Goal: Task Accomplishment & Management: Contribute content

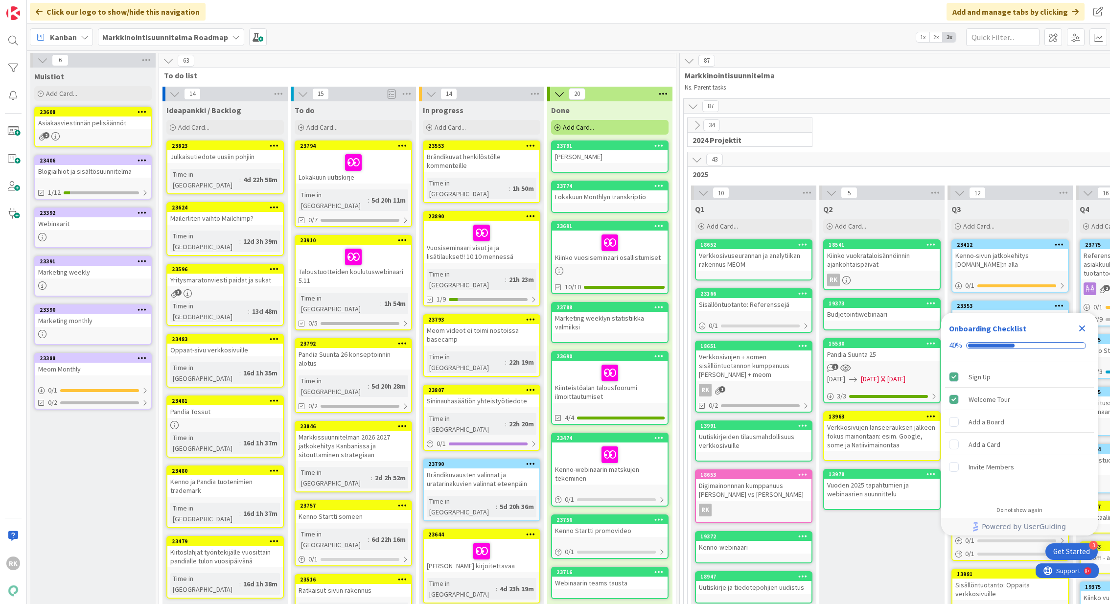
click at [525, 146] on div at bounding box center [531, 145] width 18 height 7
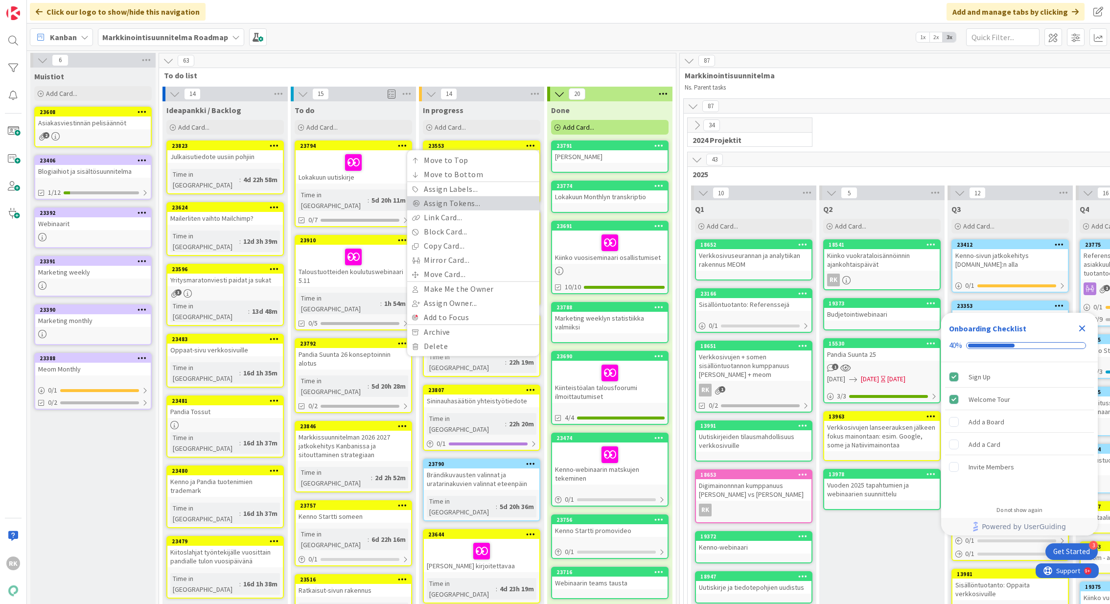
click at [468, 204] on link "Assign Tokens..." at bounding box center [473, 203] width 132 height 14
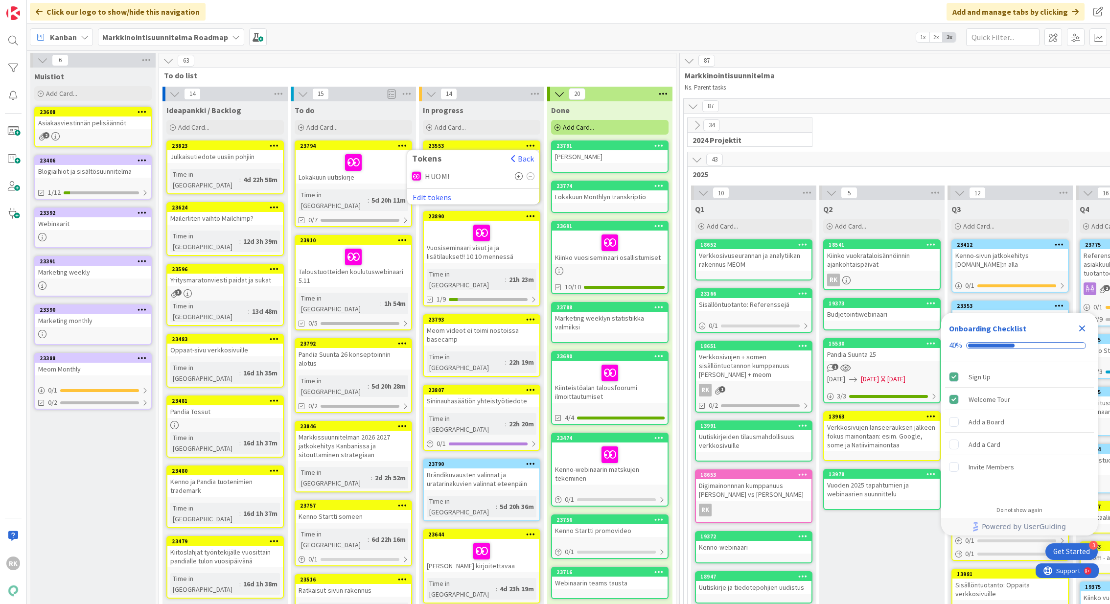
click at [518, 179] on icon at bounding box center [519, 176] width 8 height 8
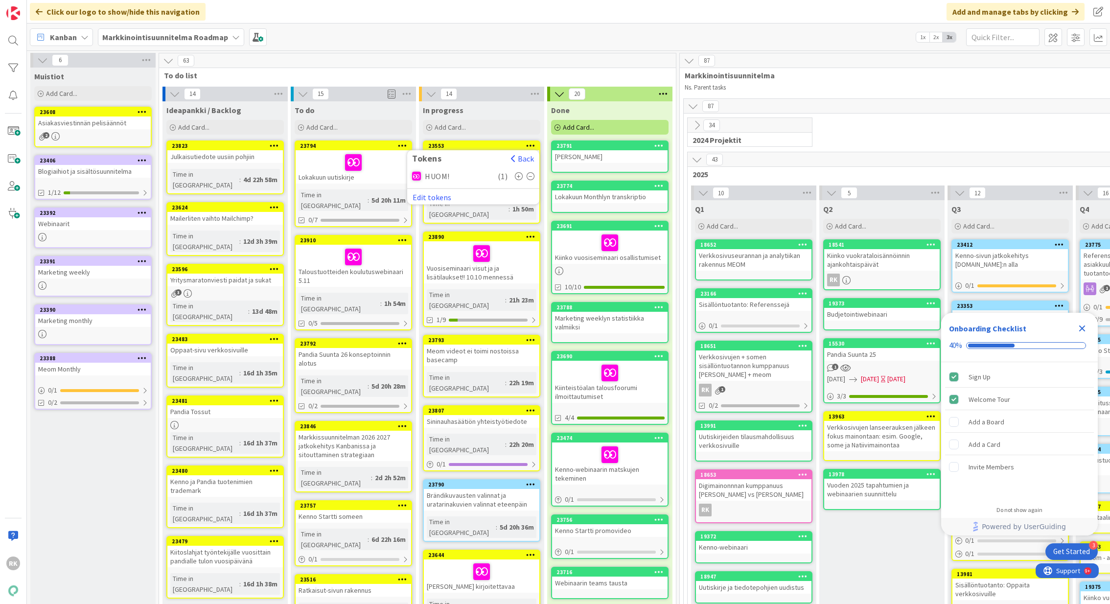
click at [520, 65] on div "63" at bounding box center [417, 60] width 517 height 15
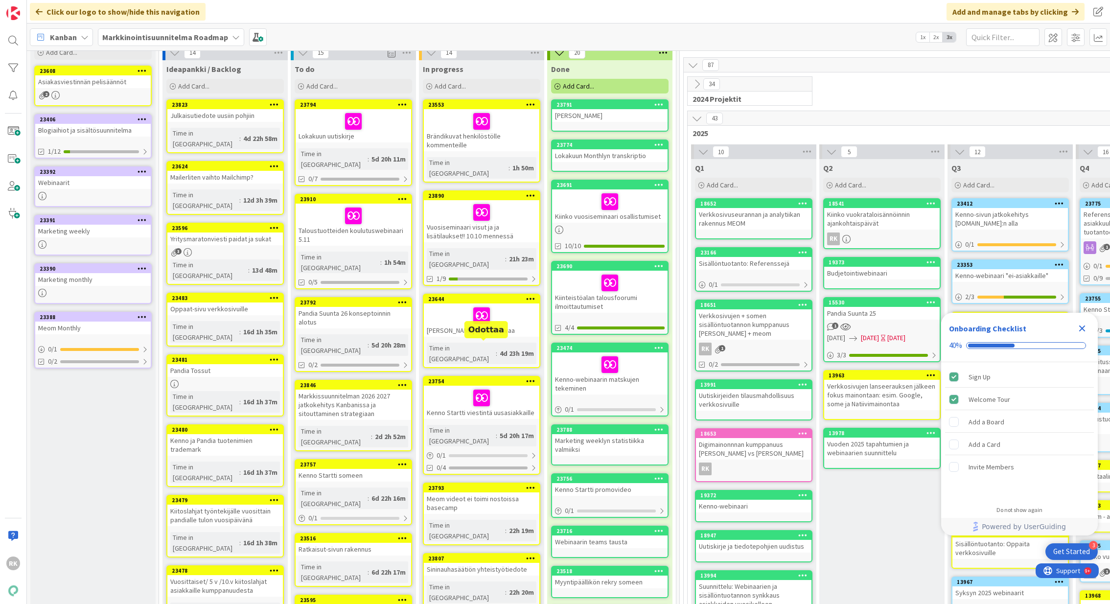
scroll to position [43, 0]
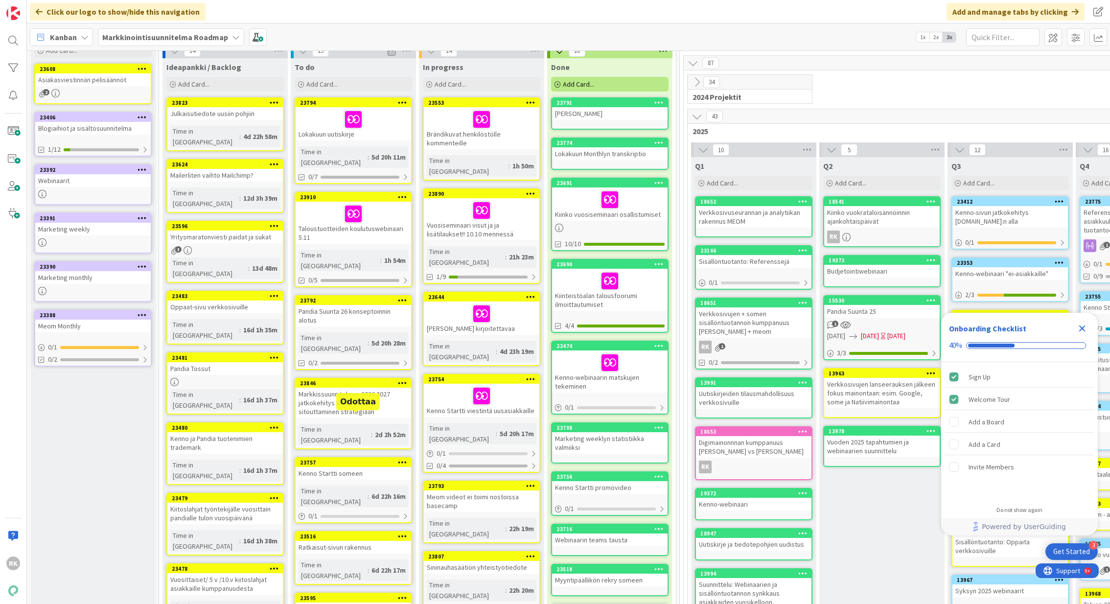
click at [397, 459] on div at bounding box center [403, 462] width 18 height 7
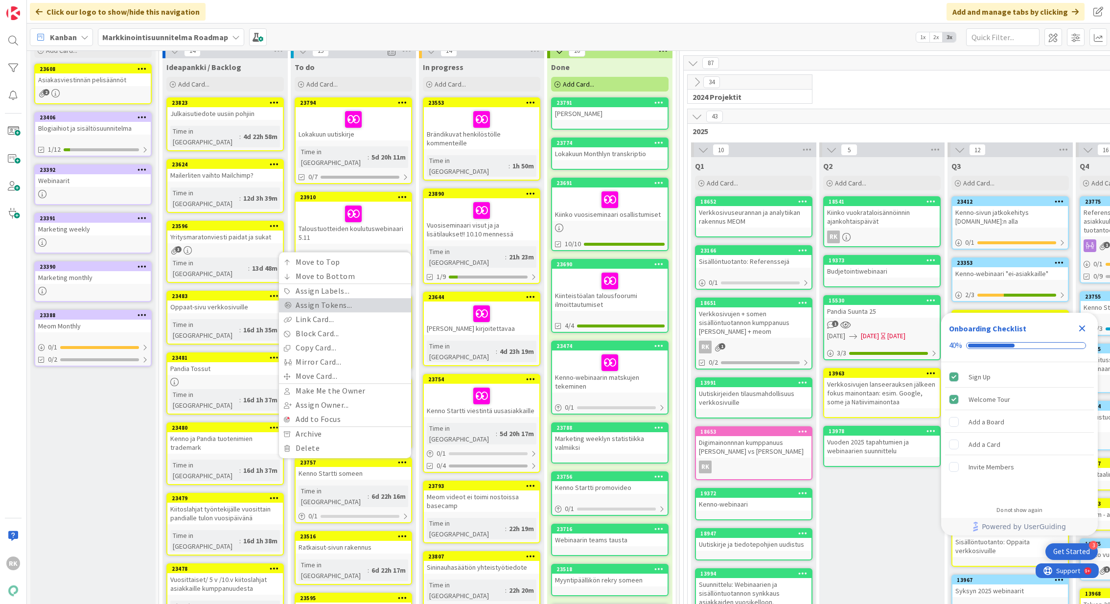
click at [343, 298] on link "Assign Tokens..." at bounding box center [345, 305] width 132 height 14
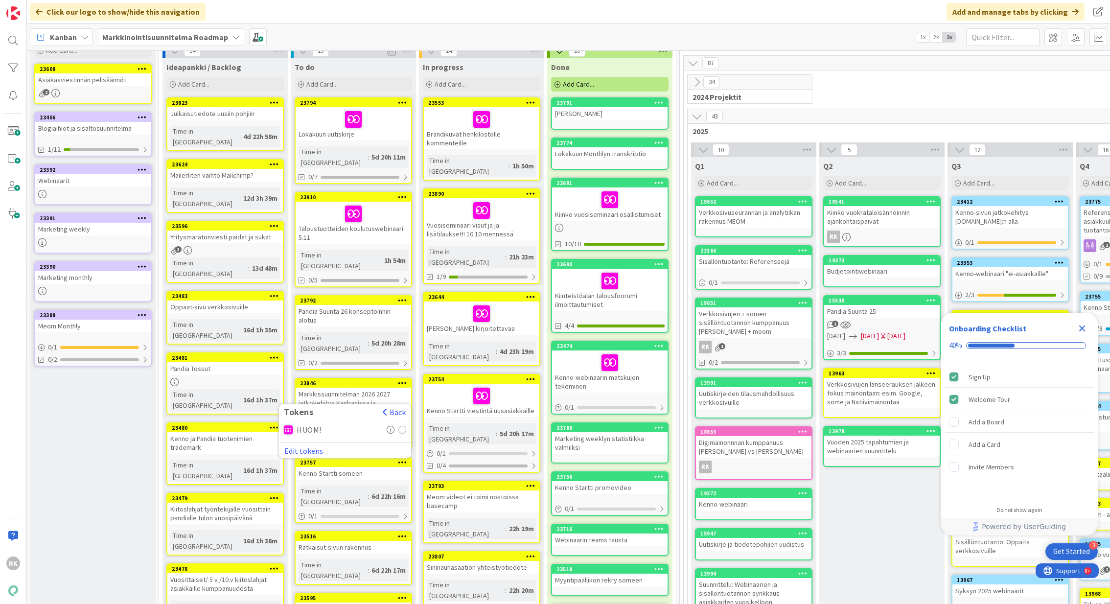
click at [391, 426] on icon at bounding box center [391, 430] width 8 height 8
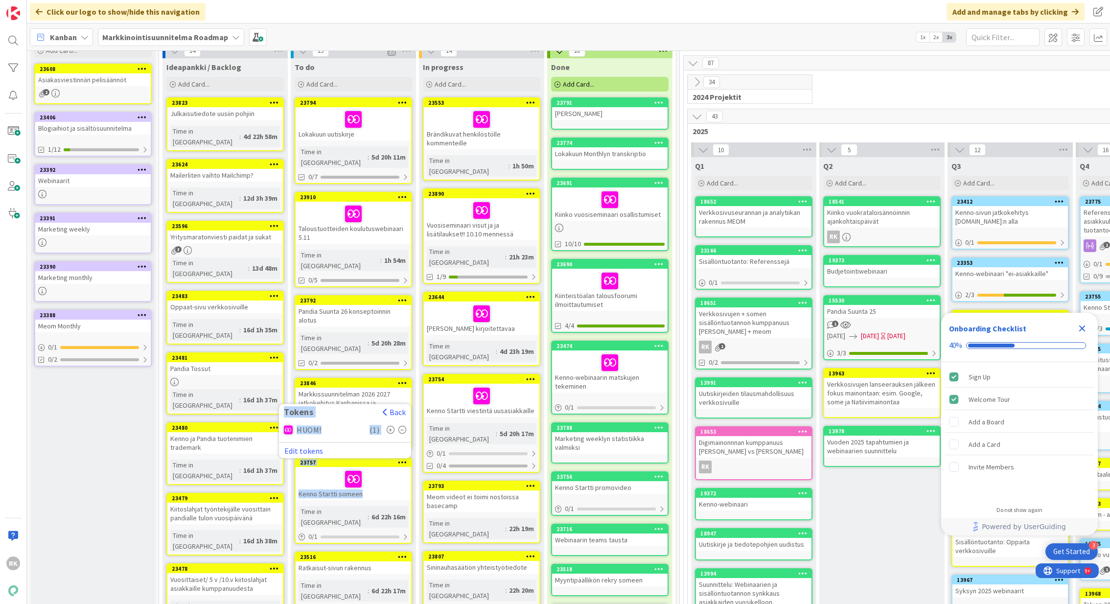
drag, startPoint x: 379, startPoint y: 448, endPoint x: 388, endPoint y: 320, distance: 129.0
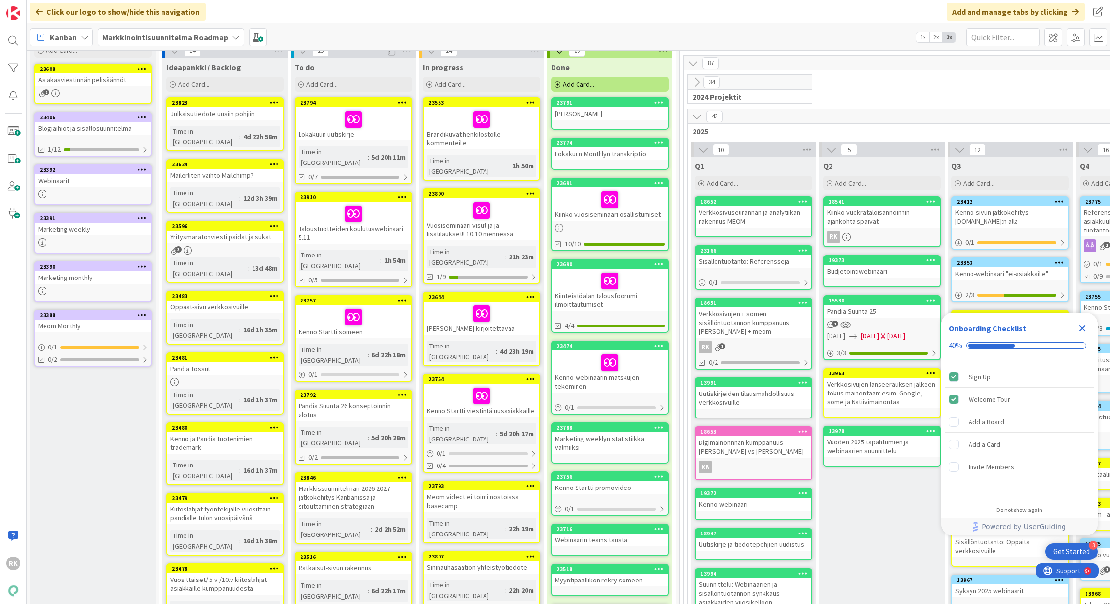
click at [565, 315] on div "23690 Kiinteistöalan talousfoorumi ilmoittautumiset 4/4" at bounding box center [609, 296] width 117 height 74
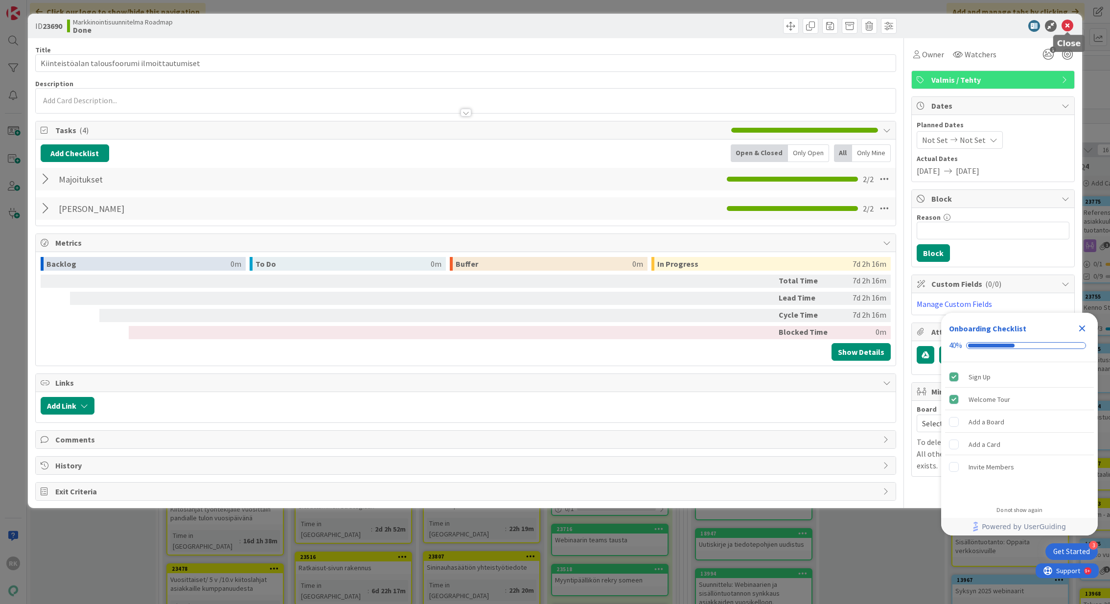
click at [1066, 24] on icon at bounding box center [1068, 26] width 12 height 12
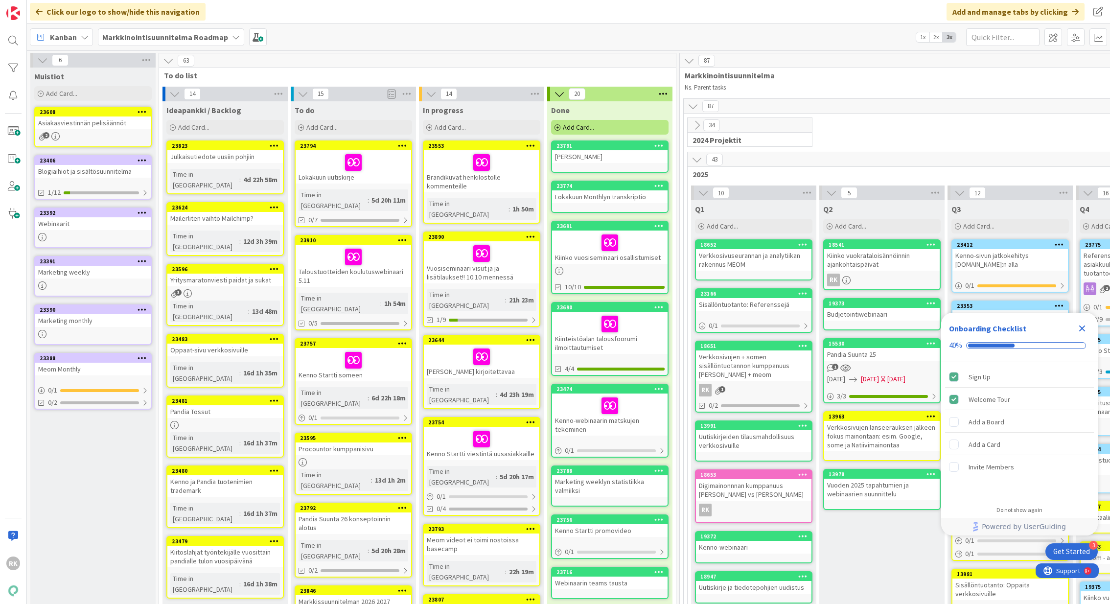
click at [148, 39] on b "Markkinointisuunnitelma Roadmap" at bounding box center [165, 37] width 126 height 10
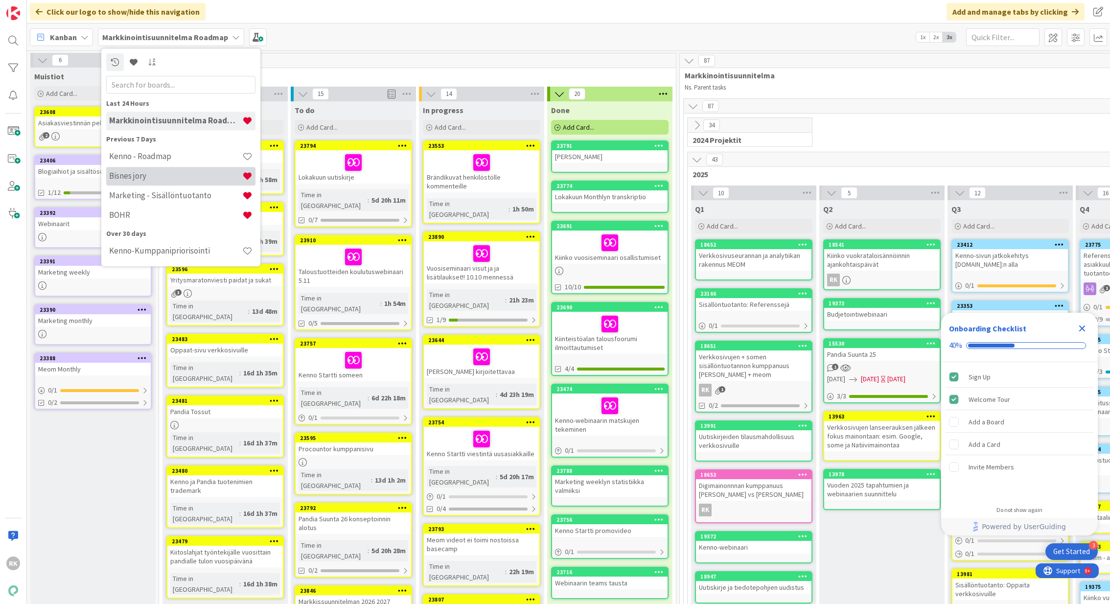
click at [132, 175] on h4 "Bisnes jory" at bounding box center [175, 176] width 133 height 10
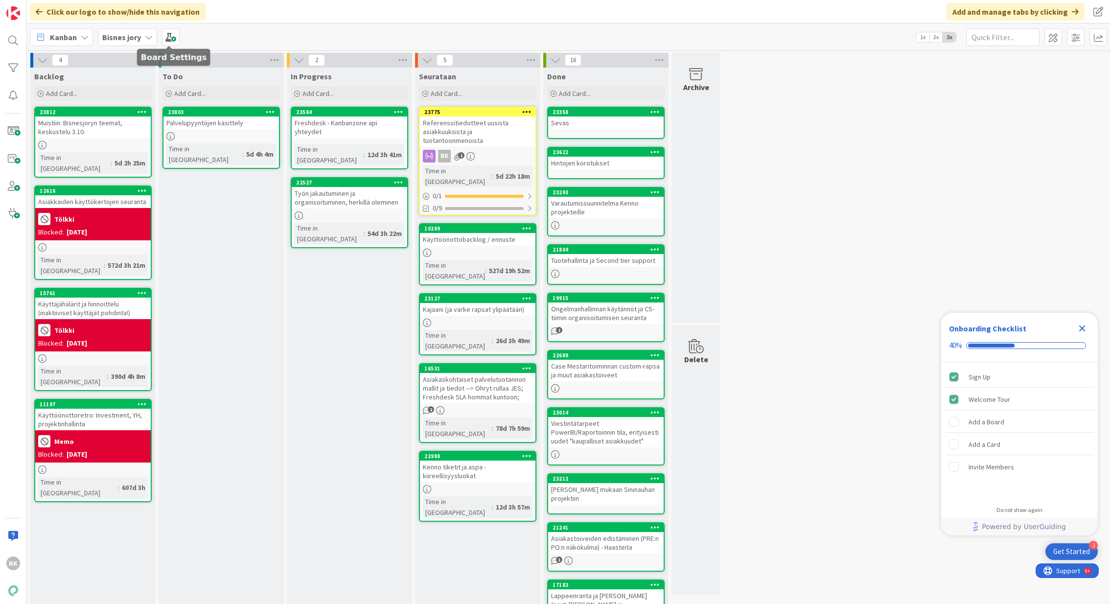
click at [145, 40] on icon at bounding box center [149, 37] width 8 height 8
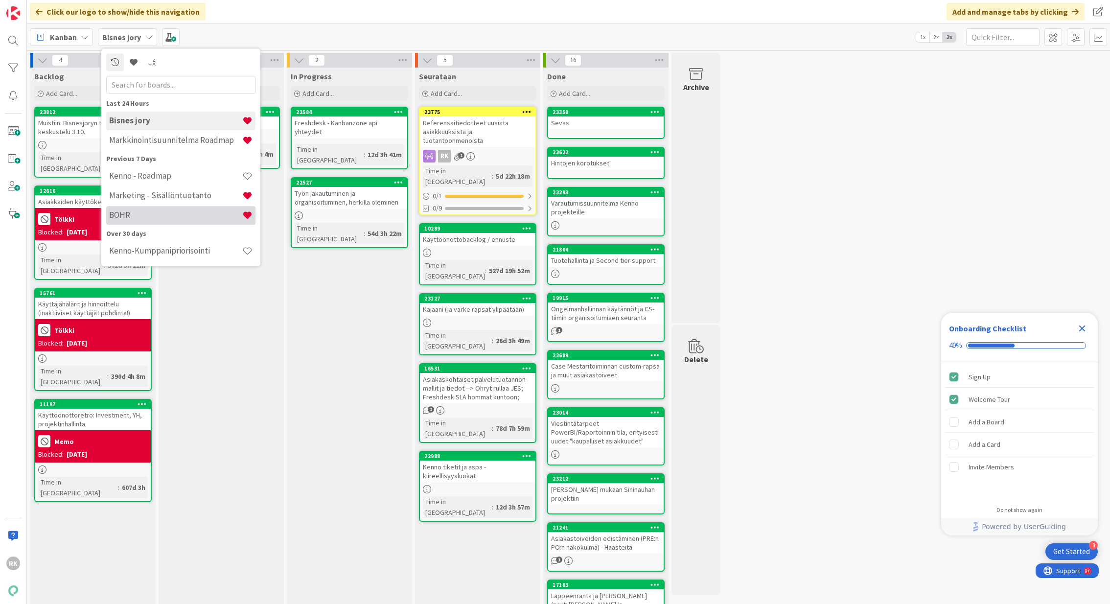
click at [133, 217] on h4 "BOHR" at bounding box center [175, 215] width 133 height 10
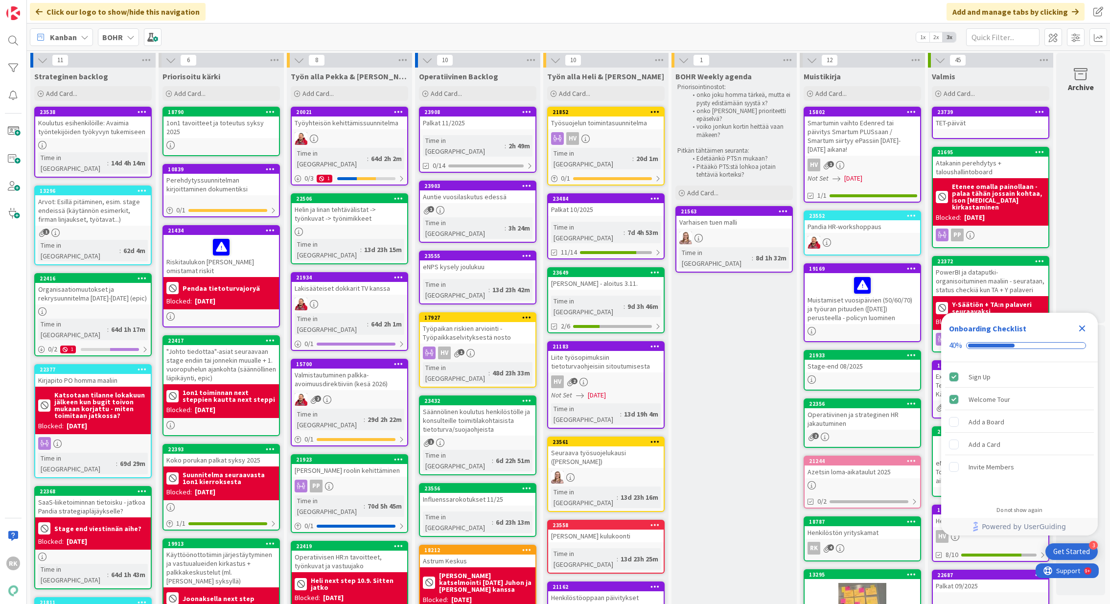
click at [1077, 331] on icon "Close Checklist" at bounding box center [1082, 329] width 12 height 12
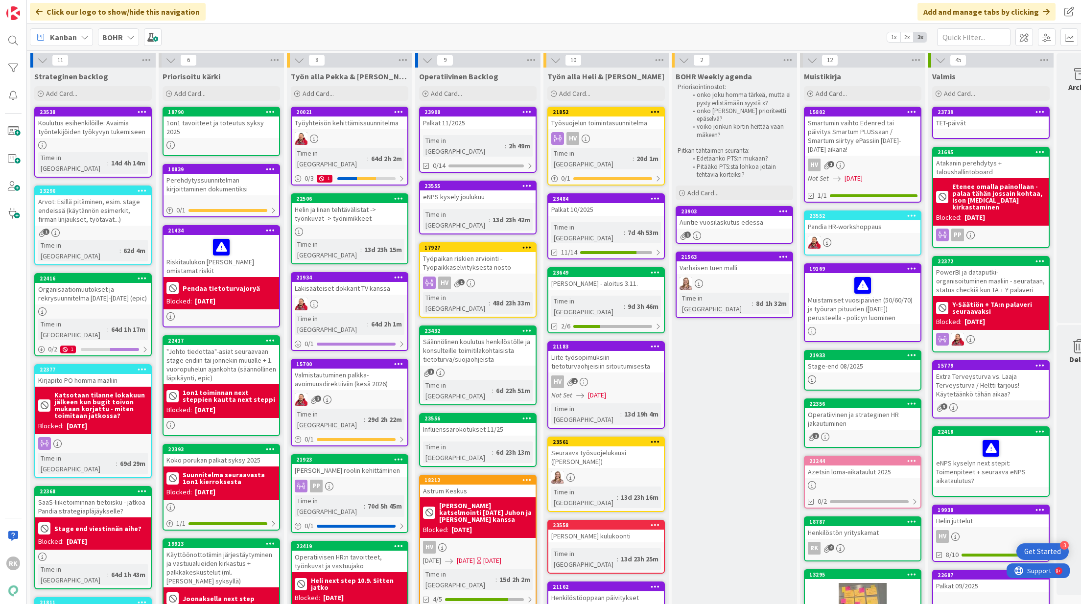
click at [746, 233] on div "1" at bounding box center [734, 236] width 116 height 8
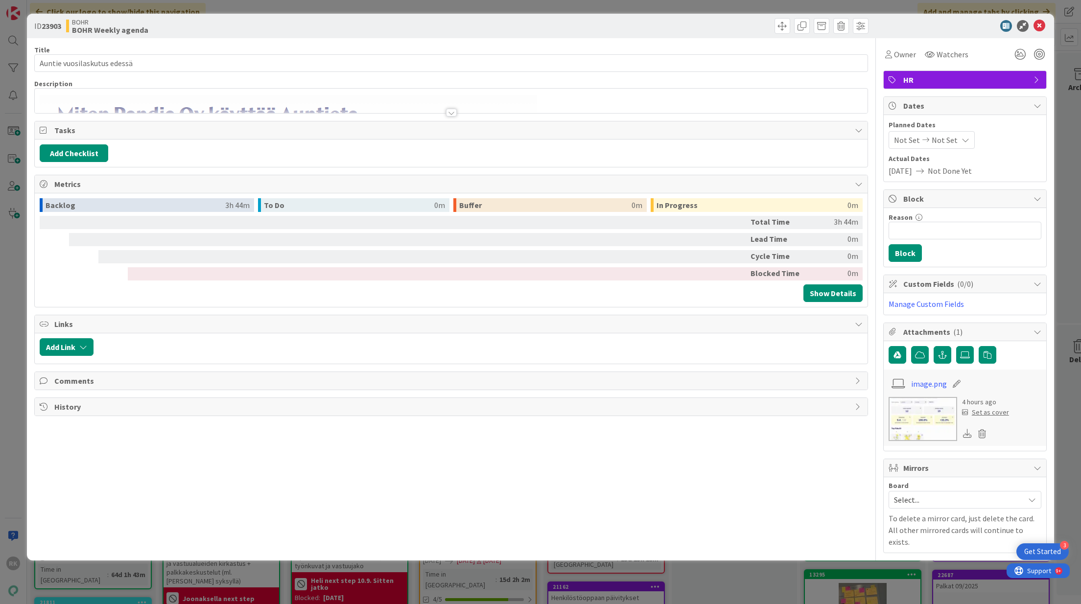
click at [451, 111] on div at bounding box center [451, 113] width 11 height 8
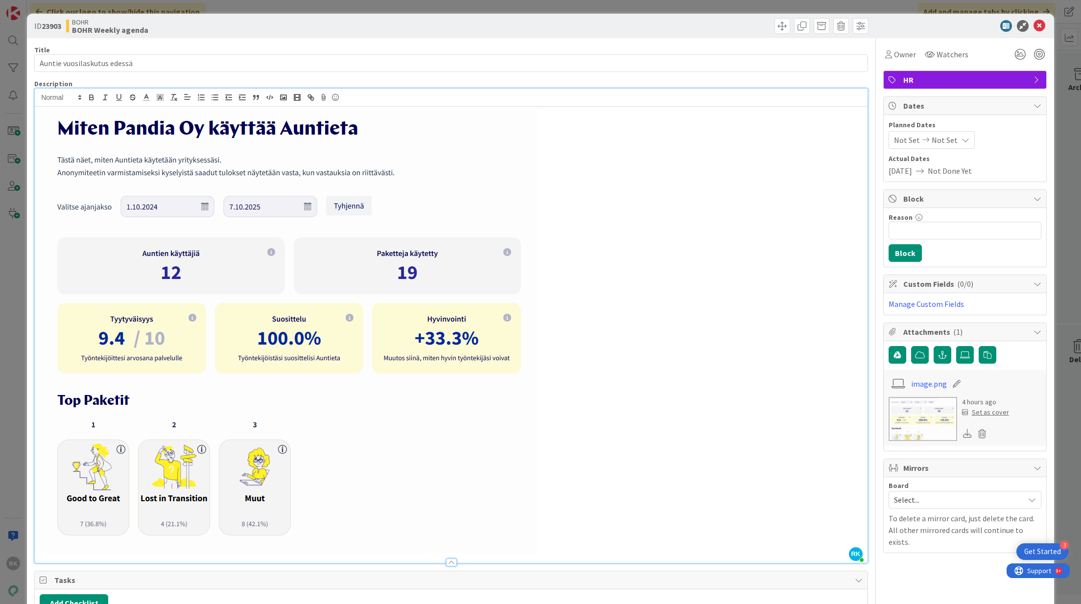
drag, startPoint x: 54, startPoint y: 122, endPoint x: 445, endPoint y: 377, distance: 466.7
click at [445, 378] on img at bounding box center [288, 331] width 497 height 444
click at [585, 438] on p at bounding box center [451, 331] width 823 height 444
drag, startPoint x: 626, startPoint y: 486, endPoint x: 103, endPoint y: 150, distance: 622.1
click at [103, 150] on p at bounding box center [451, 331] width 823 height 444
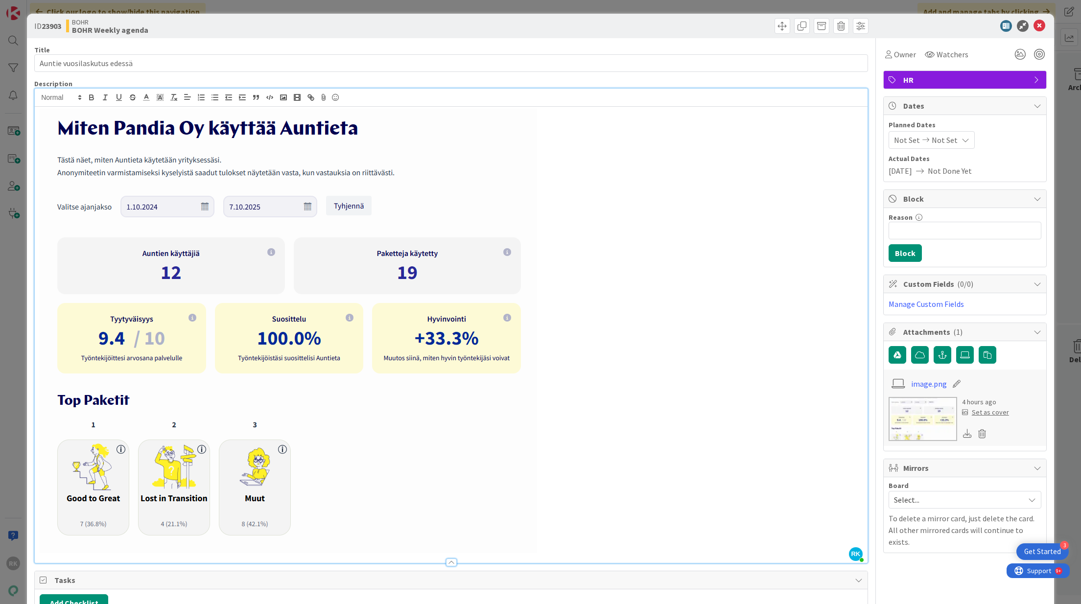
click at [654, 281] on p at bounding box center [451, 331] width 823 height 444
click at [639, 215] on p at bounding box center [451, 331] width 823 height 444
click at [1043, 24] on icon at bounding box center [1039, 26] width 12 height 12
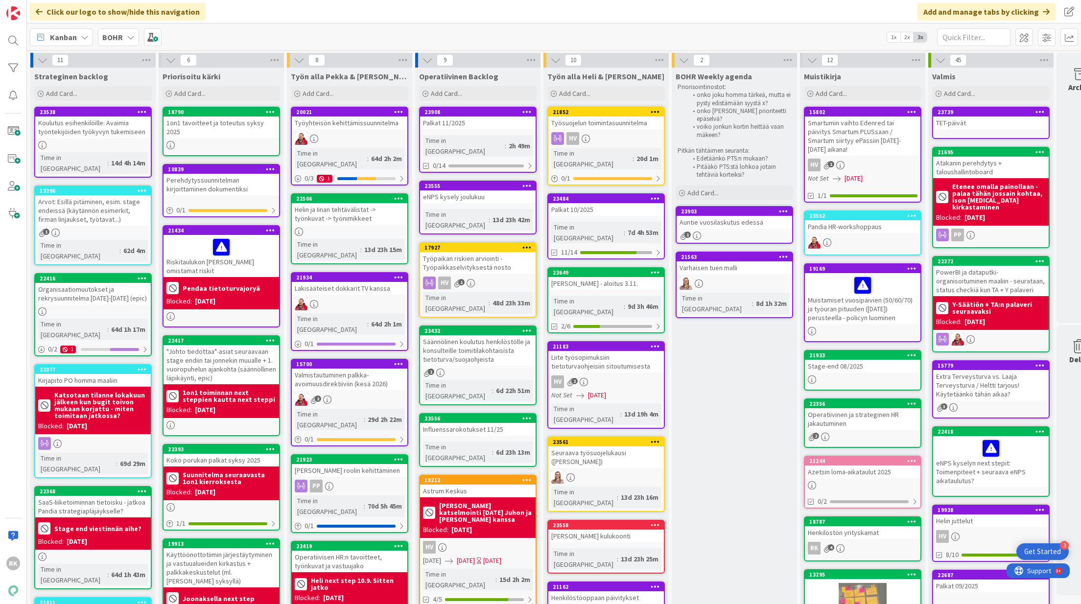
click at [721, 233] on div "1" at bounding box center [734, 236] width 116 height 8
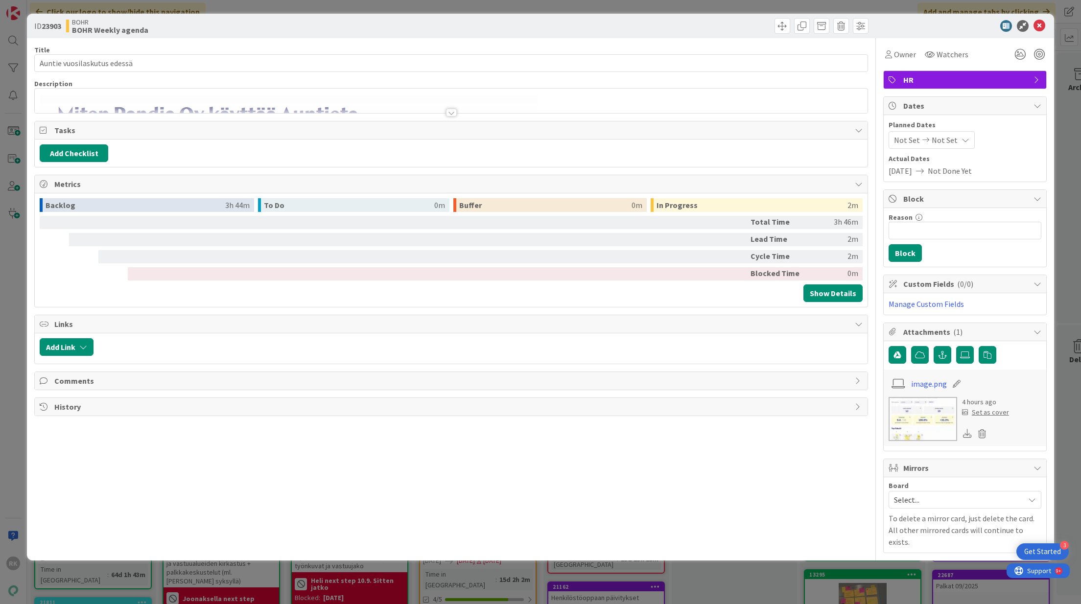
click at [455, 113] on div at bounding box center [451, 113] width 11 height 8
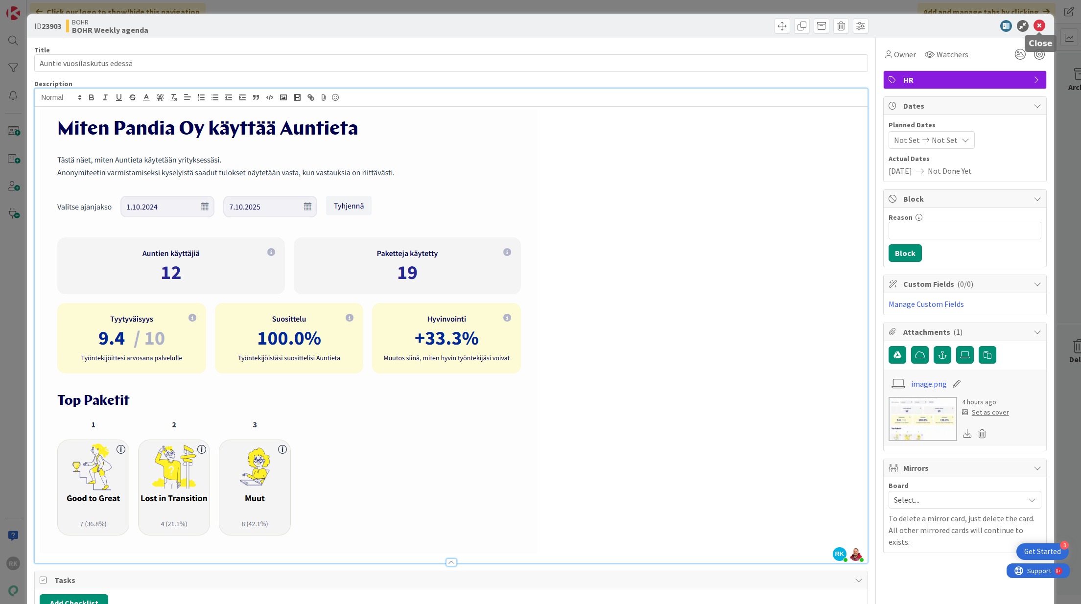
click at [1041, 25] on icon at bounding box center [1039, 26] width 12 height 12
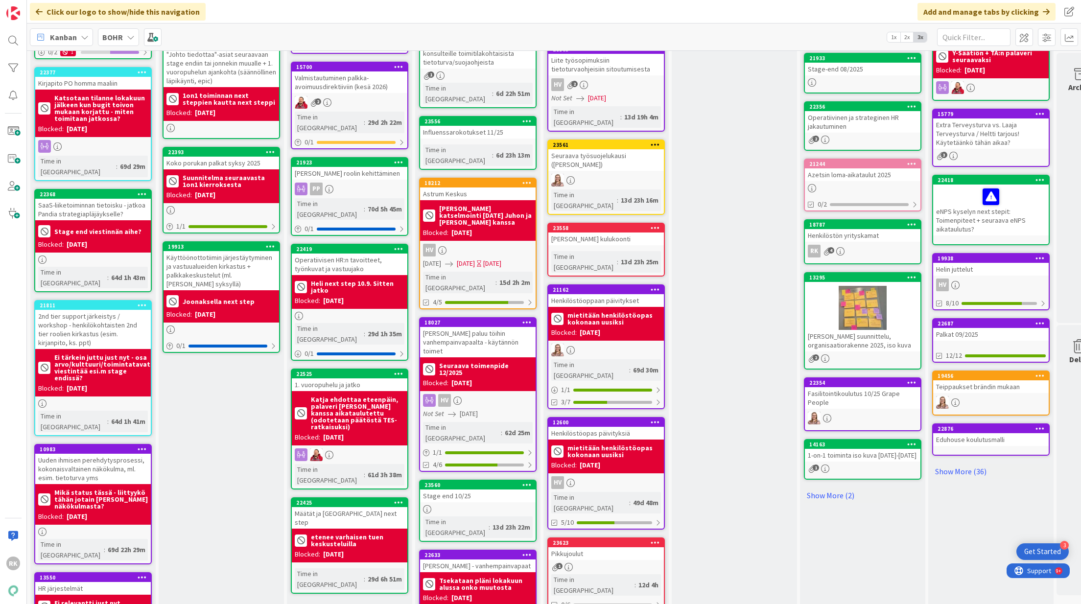
scroll to position [297, 0]
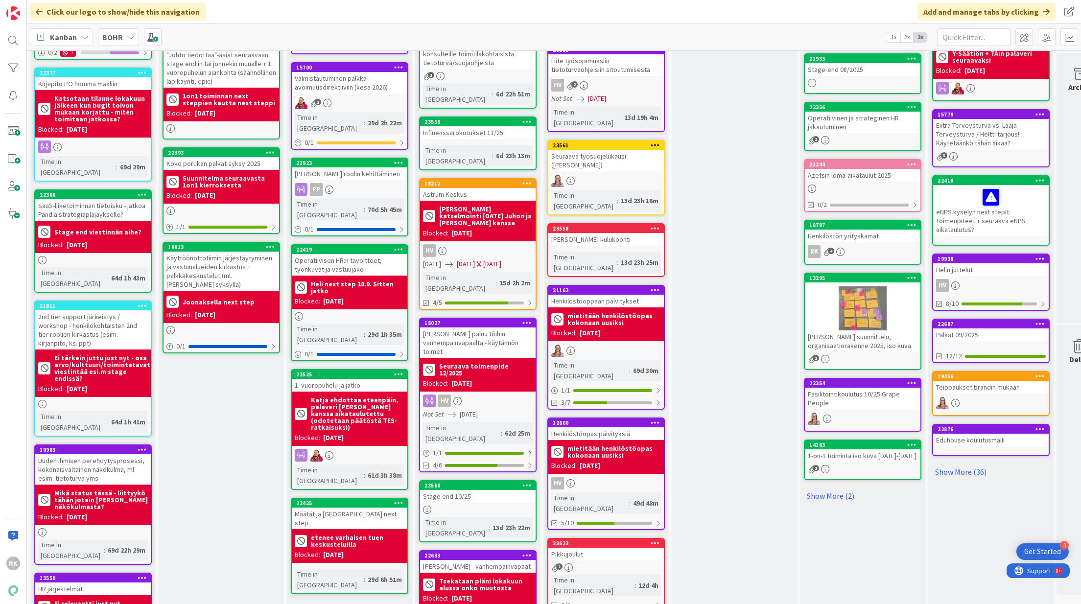
click at [465, 490] on div "Stage end 10/25" at bounding box center [478, 496] width 116 height 13
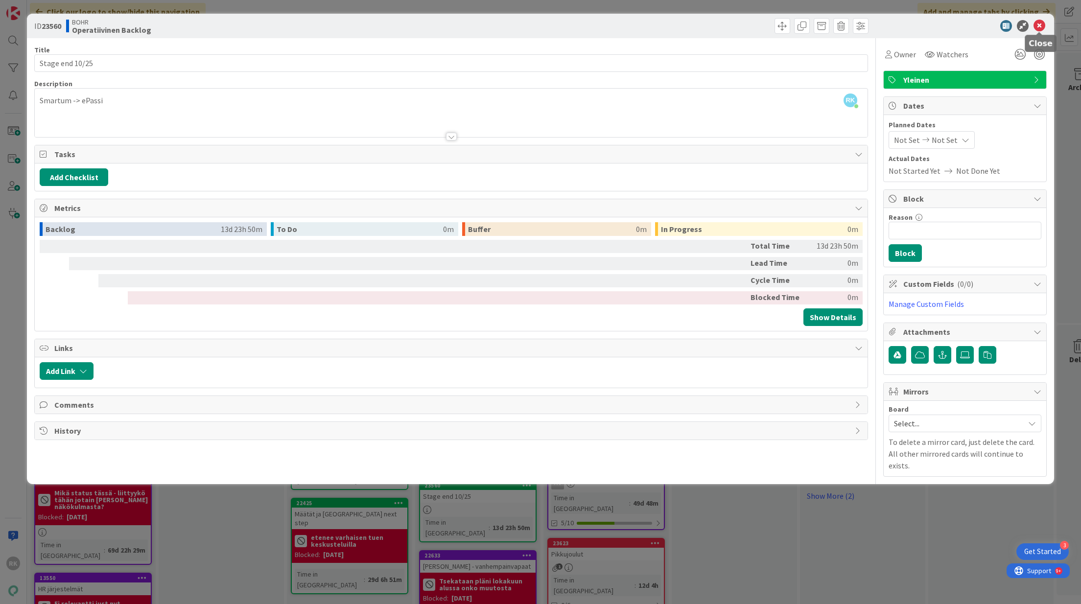
click at [1042, 27] on icon at bounding box center [1039, 26] width 12 height 12
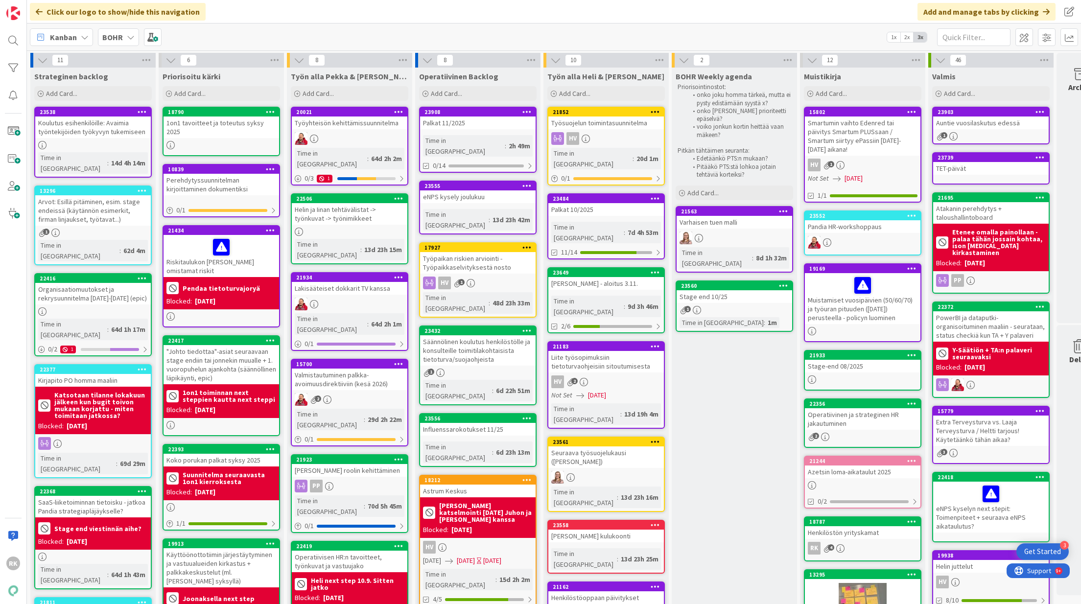
click at [210, 285] on b "Pendaa tietoturvajoryä" at bounding box center [221, 288] width 77 height 7
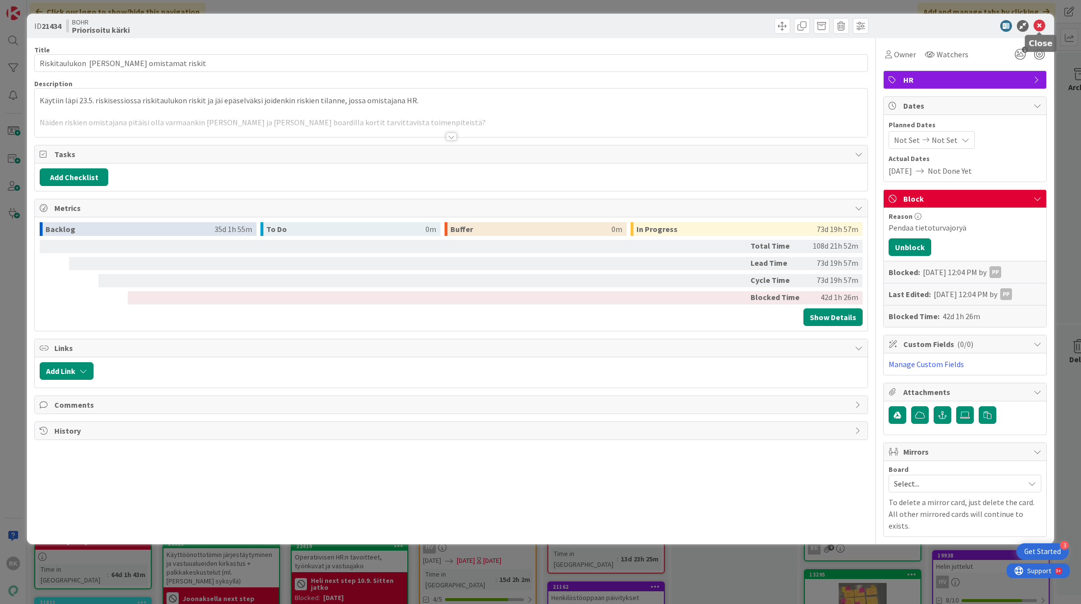
click at [1036, 26] on icon at bounding box center [1039, 26] width 12 height 12
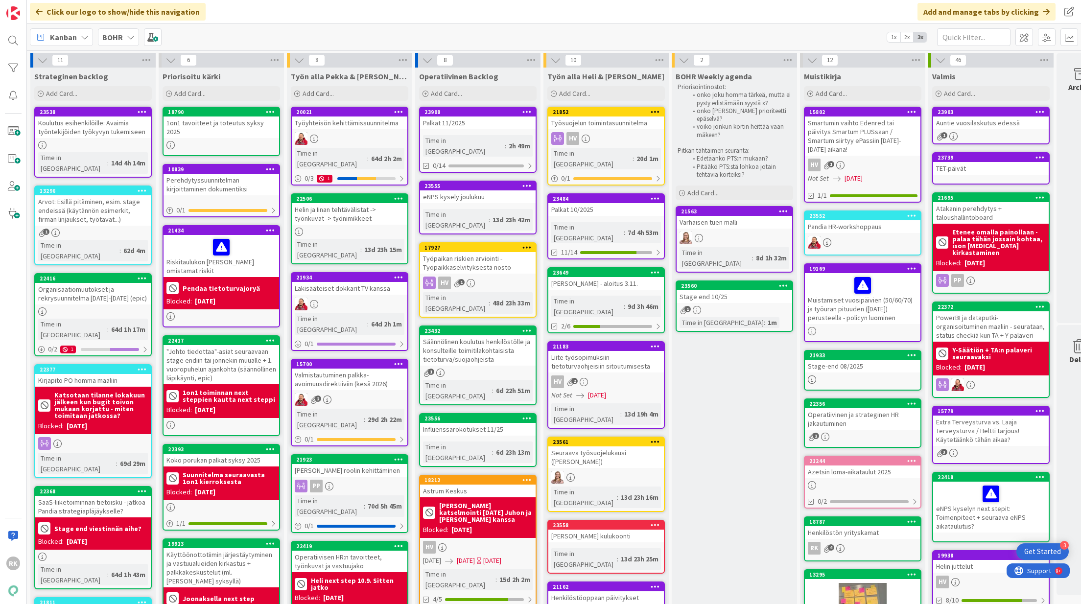
click at [94, 139] on div "23538 Koulutus esihenkilöille: Avaimia työntekijöiden työkyvyn tukemiseen Time …" at bounding box center [92, 142] width 117 height 71
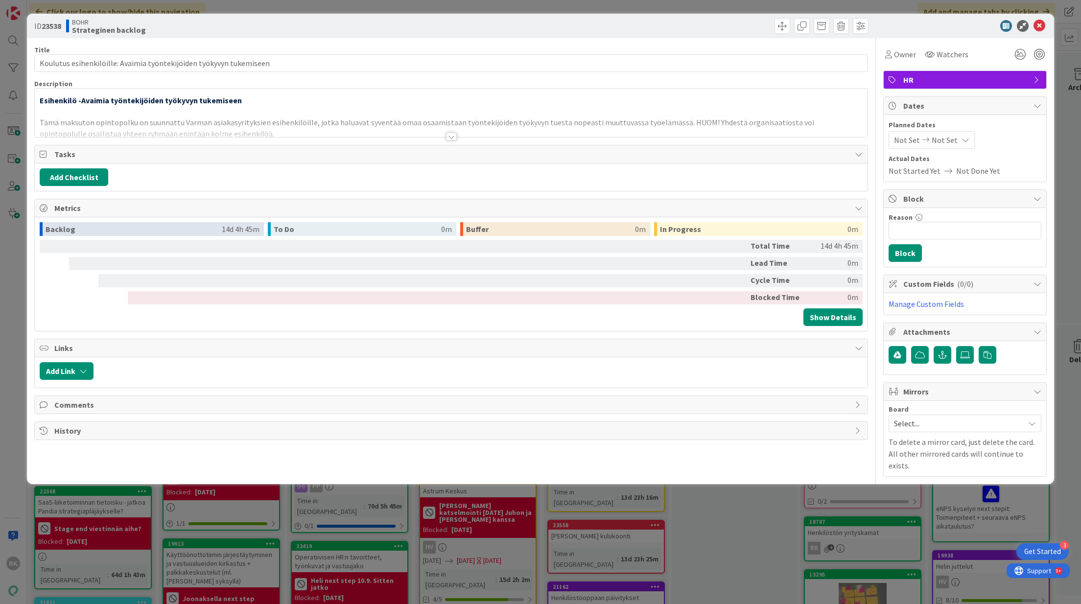
click at [453, 135] on div at bounding box center [451, 137] width 11 height 8
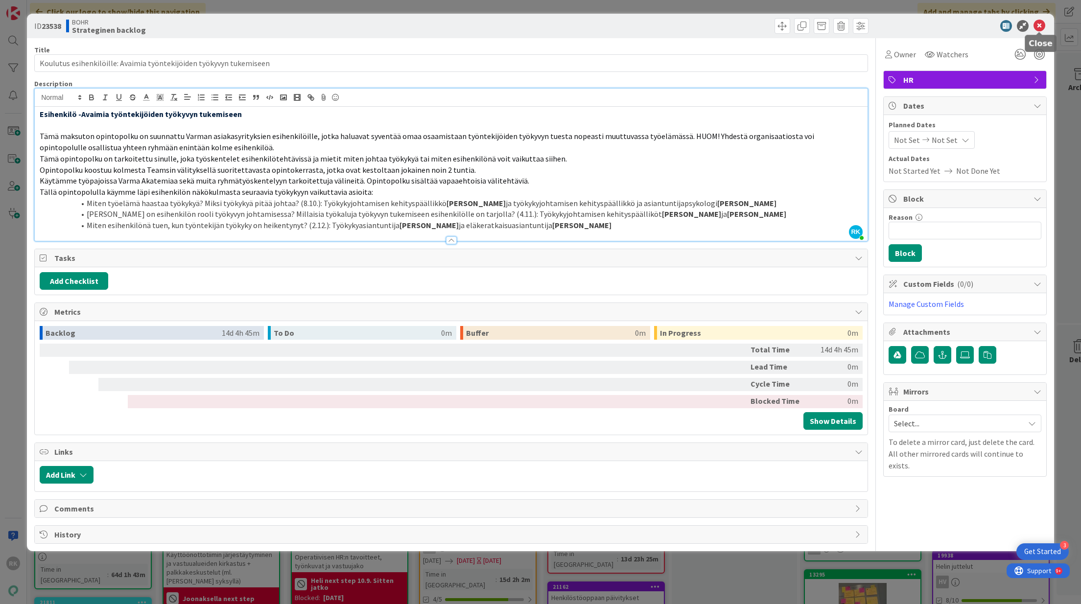
click at [1035, 23] on icon at bounding box center [1039, 26] width 12 height 12
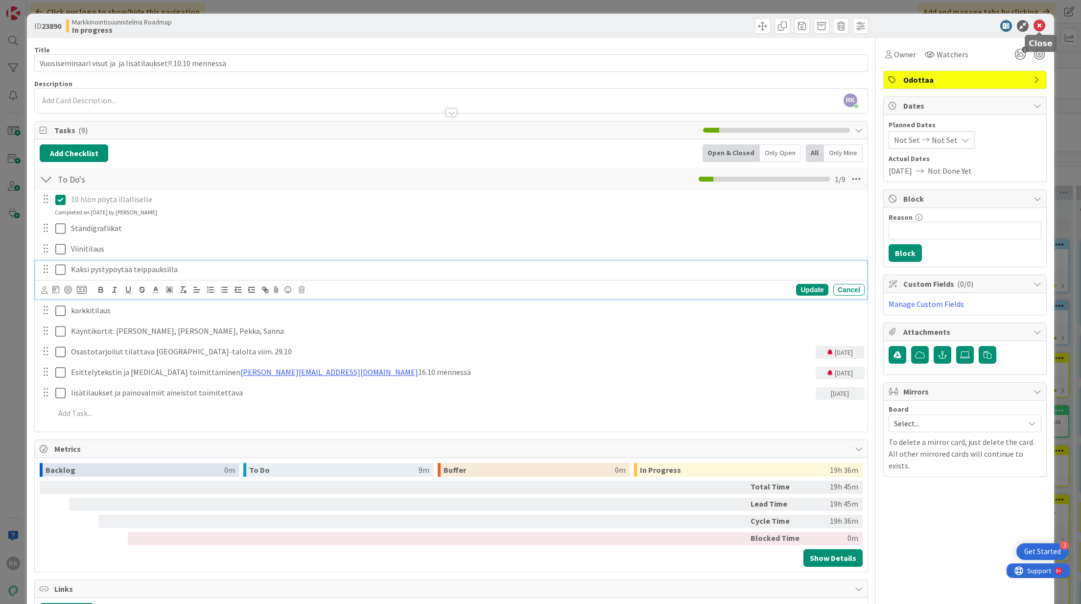
click at [1039, 25] on icon at bounding box center [1039, 26] width 12 height 12
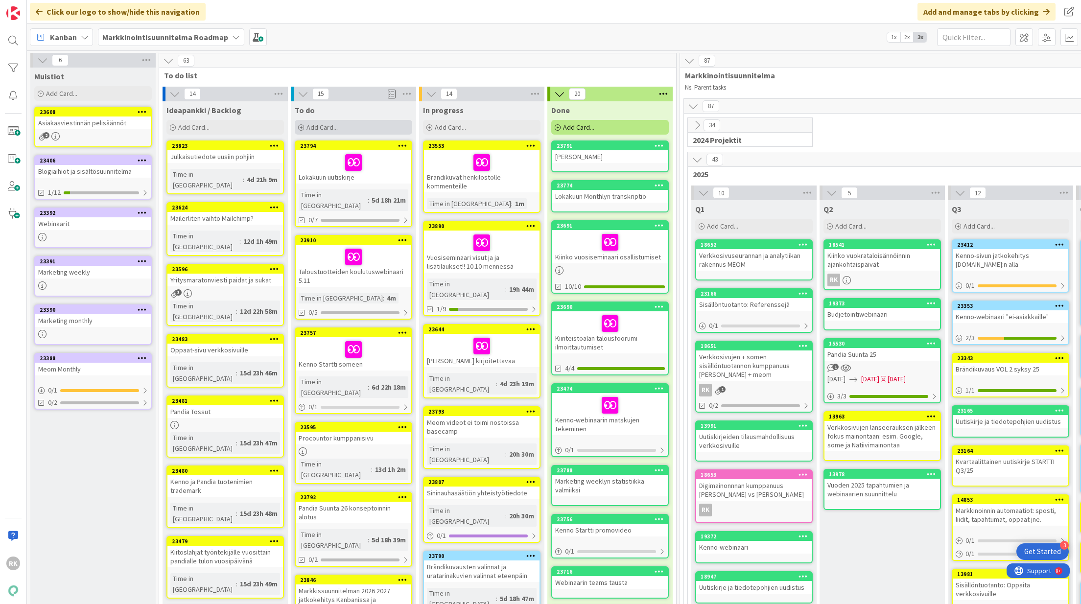
click at [334, 126] on span "Add Card..." at bounding box center [321, 127] width 31 height 9
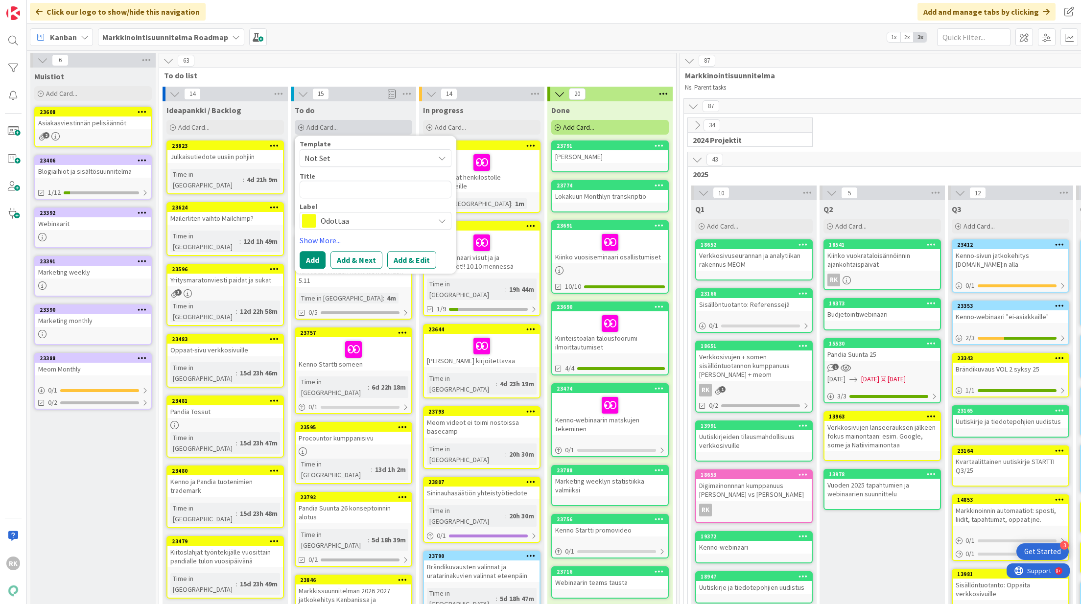
type textarea "x"
type textarea "A"
type textarea "x"
type textarea "Au"
type textarea "x"
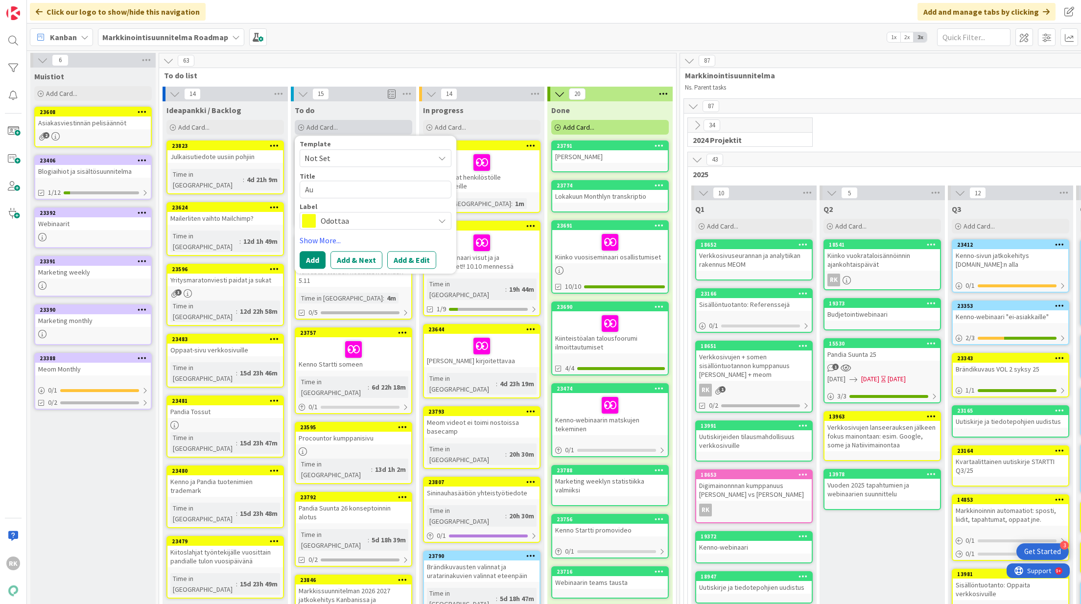
type textarea "Aut"
type textarea "x"
type textarea "Au"
type textarea "x"
type textarea "Aun"
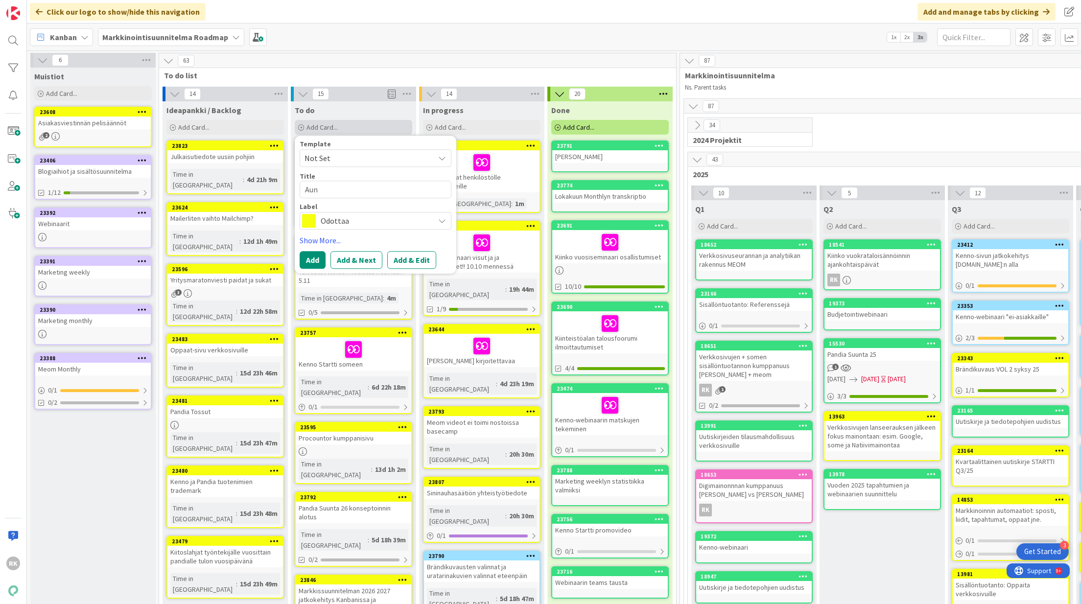
type textarea "x"
type textarea "Aunt"
type textarea "x"
type textarea "Aunti"
type textarea "x"
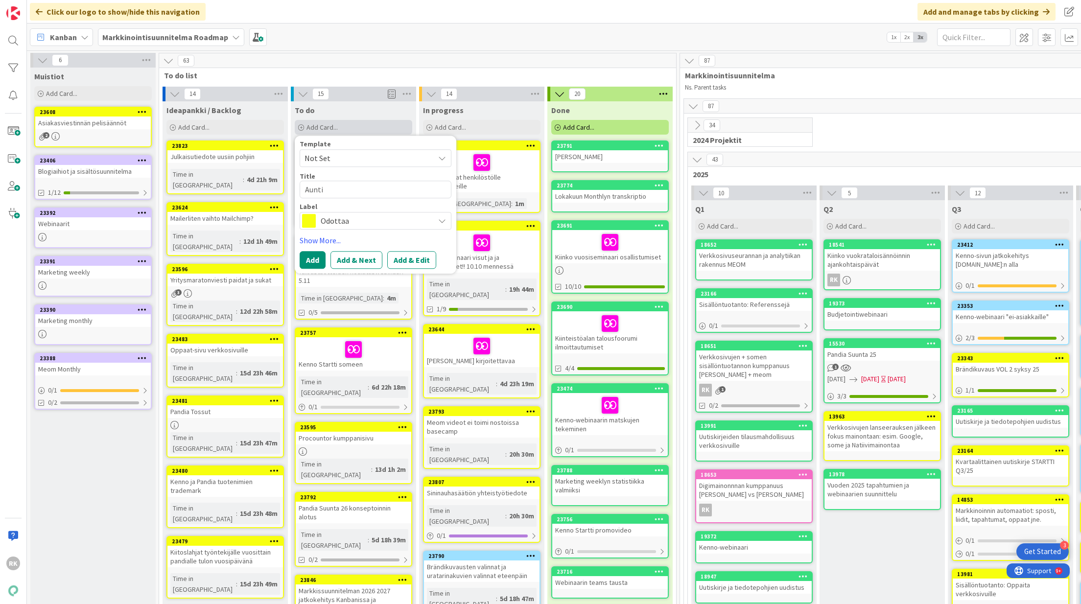
type textarea "Auntie"
type textarea "x"
type textarea "Auntie"
type textarea "x"
type textarea "Auntie v"
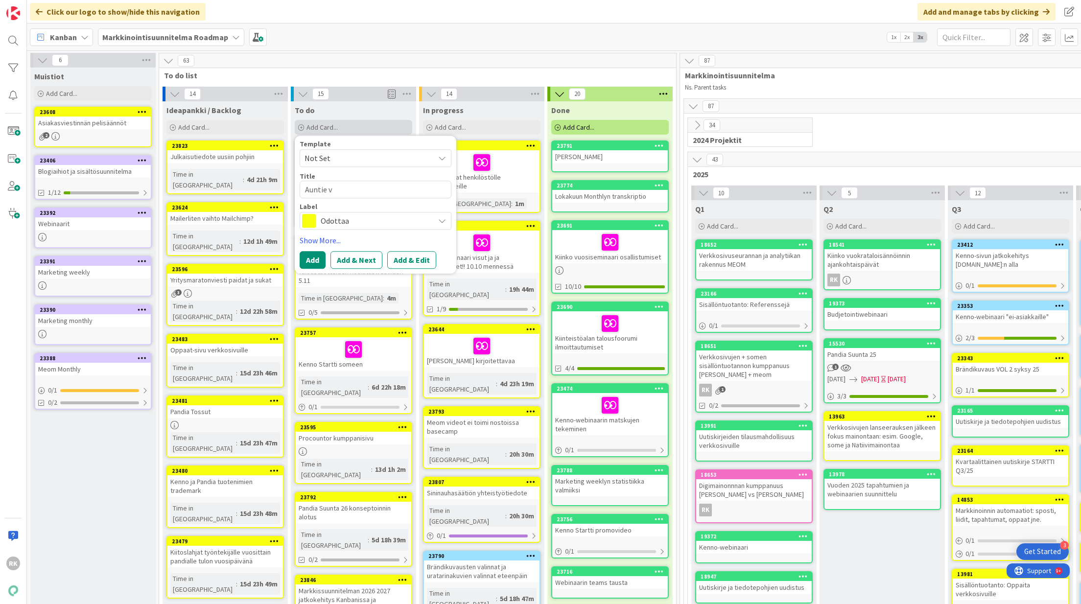
type textarea "x"
type textarea "Auntie vi"
type textarea "x"
type textarea "Auntie vie"
type textarea "x"
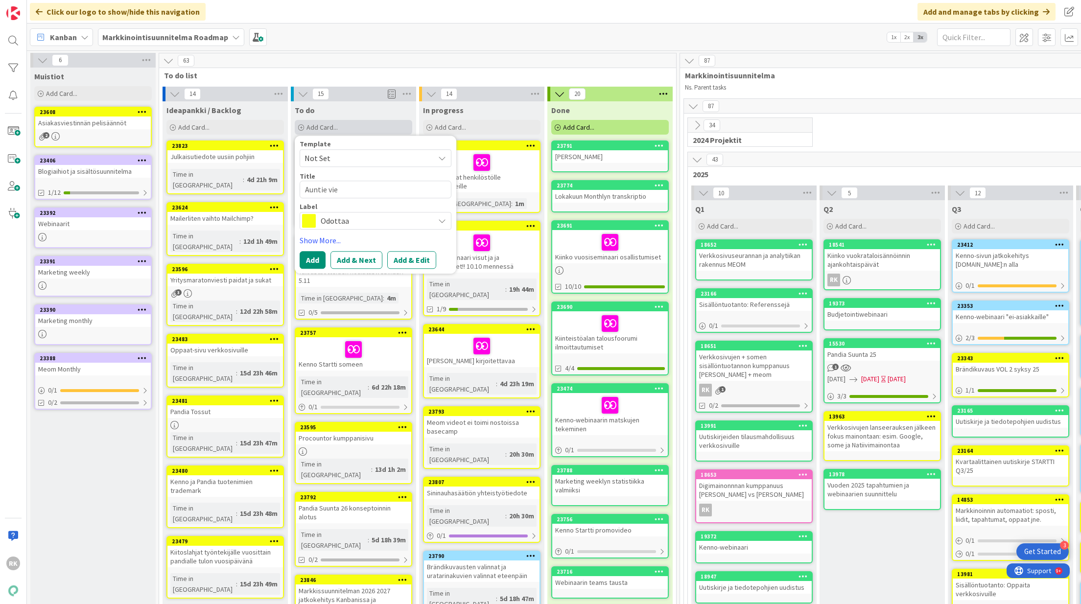
type textarea "Auntie vies"
type textarea "x"
type textarea "Auntie viest"
type textarea "x"
type textarea "Auntie viesti"
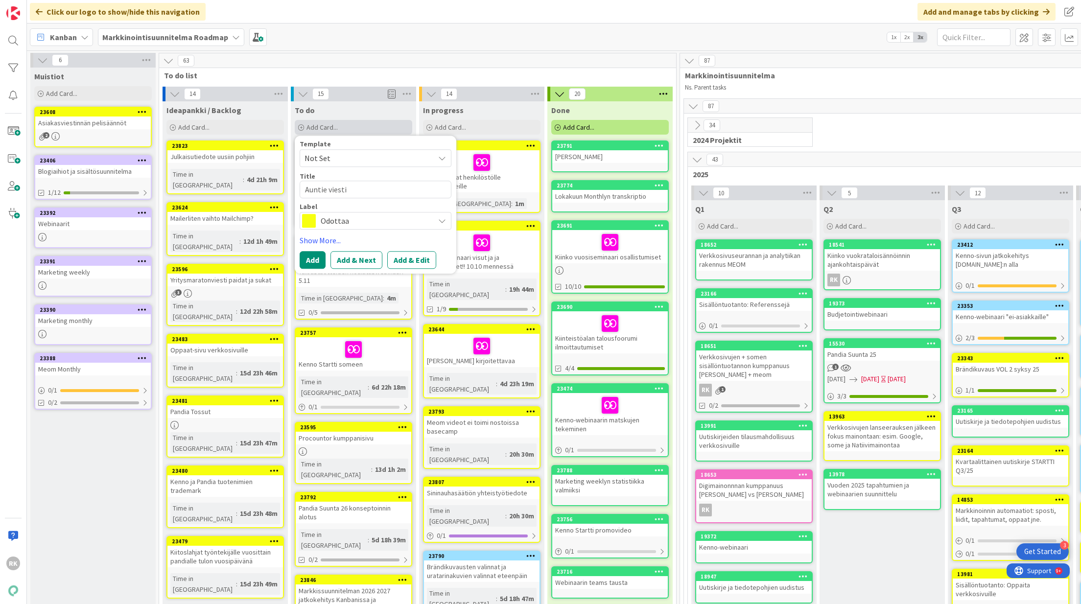
type textarea "x"
type textarea "Auntie viestin"
type textarea "x"
type textarea "Auntie viestint"
type textarea "x"
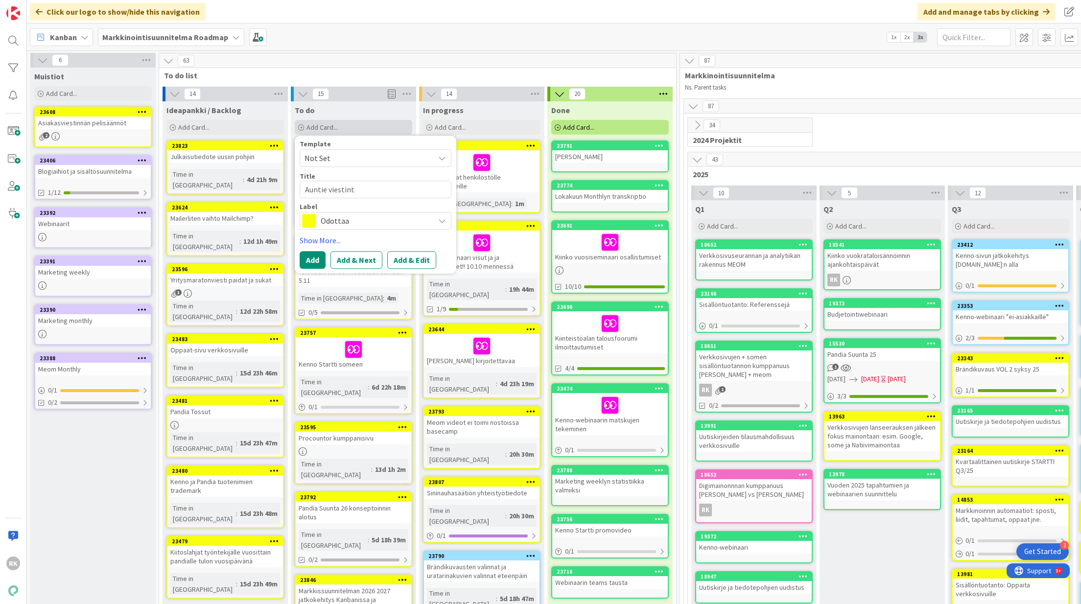
type textarea "Auntie viestintä"
type textarea "x"
type textarea "Auntie viestintä"
type textarea "x"
type textarea "Auntie viestintä h"
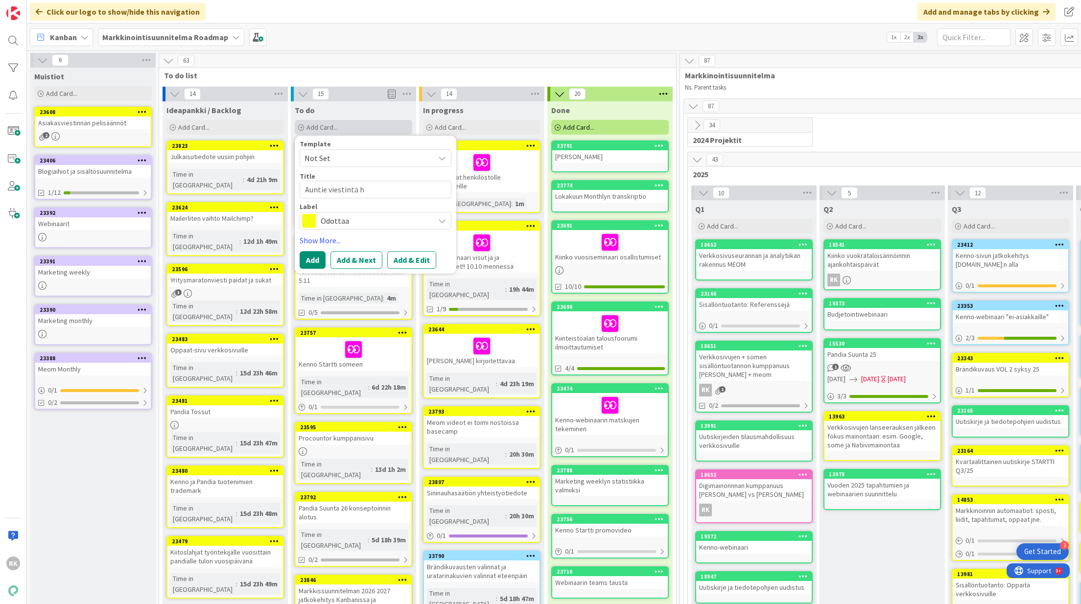
type textarea "x"
type textarea "Auntie viestintä he"
type textarea "x"
type textarea "Auntie viestintä hen"
type textarea "x"
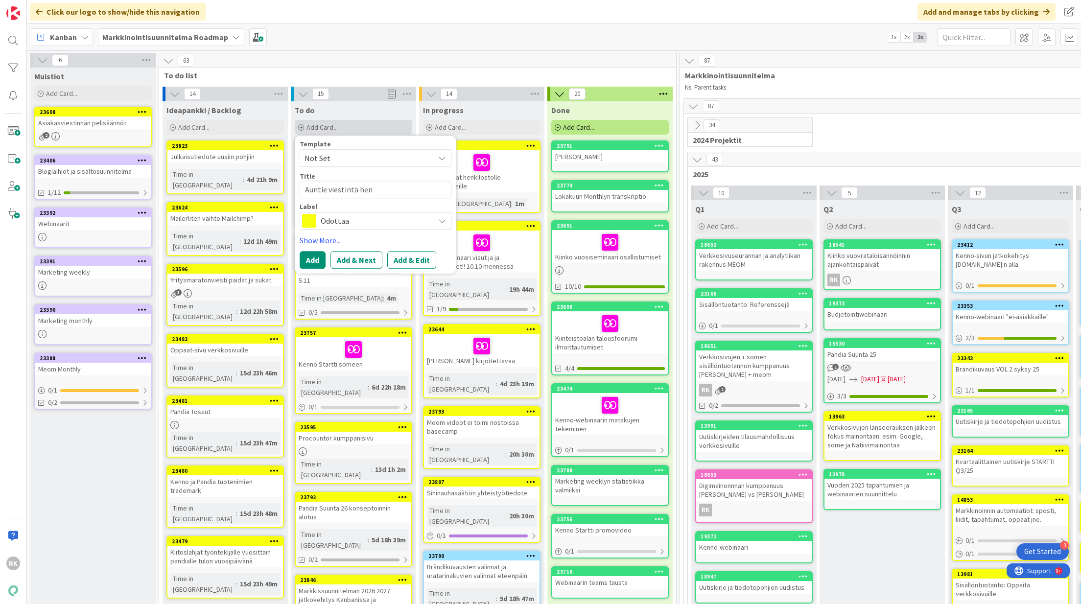
type textarea "Auntie viestintä henk"
type textarea "x"
type textarea "Auntie viestintä henki"
type textarea "x"
type textarea "Auntie viestintä henkilö"
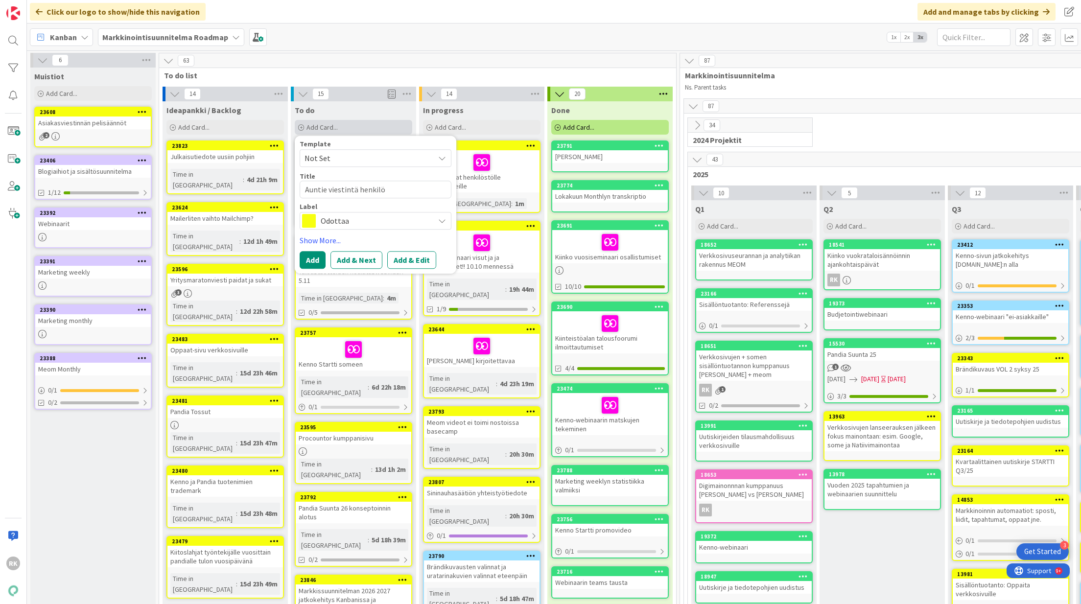
type textarea "x"
type textarea "Auntie viestintä henkilös"
type textarea "x"
type textarea "Auntie viestintä henkilöst"
type textarea "x"
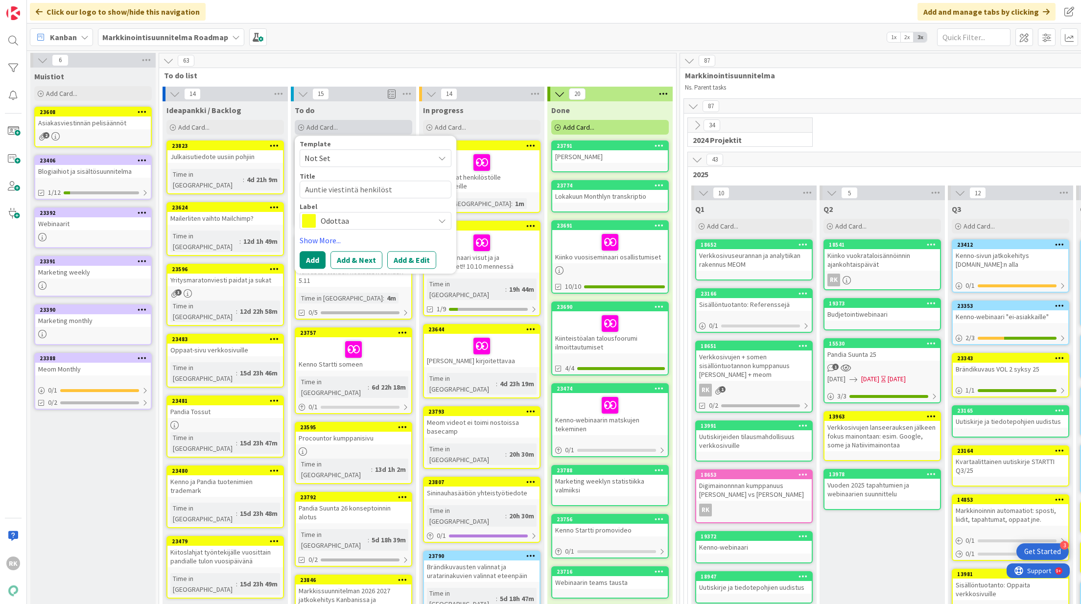
type textarea "Auntie viestintä henkilöstö"
type textarea "x"
type textarea "Auntie viestintä henkilöstöl"
type textarea "x"
type textarea "Auntie viestintä henkilöstöll"
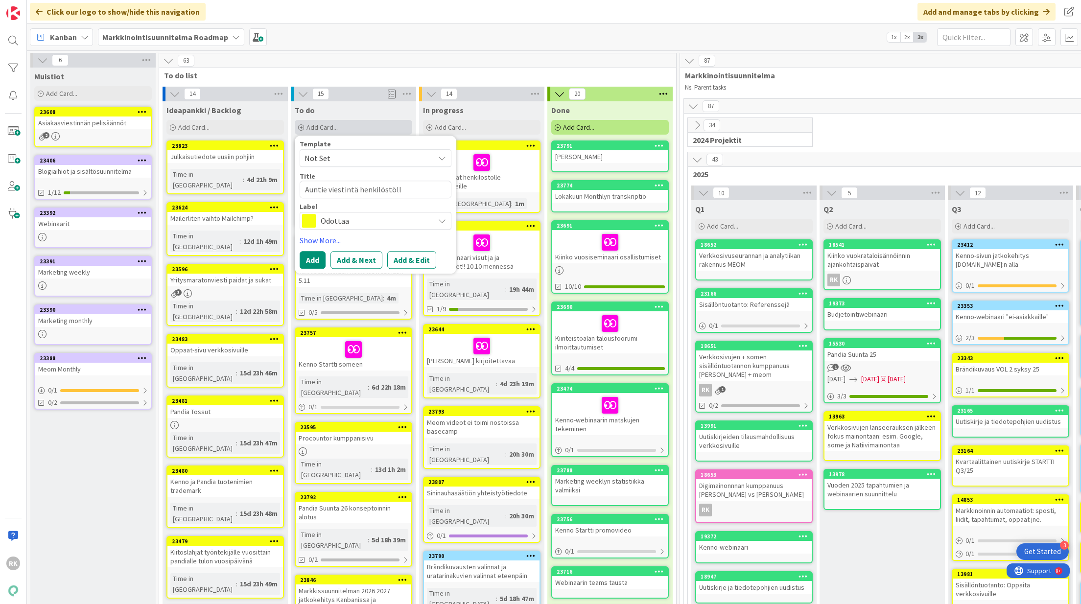
type textarea "x"
type textarea "Auntie viestintä henkilöstölle"
type textarea "x"
type textarea "Auntie viestintä henkilöstölle"
type textarea "x"
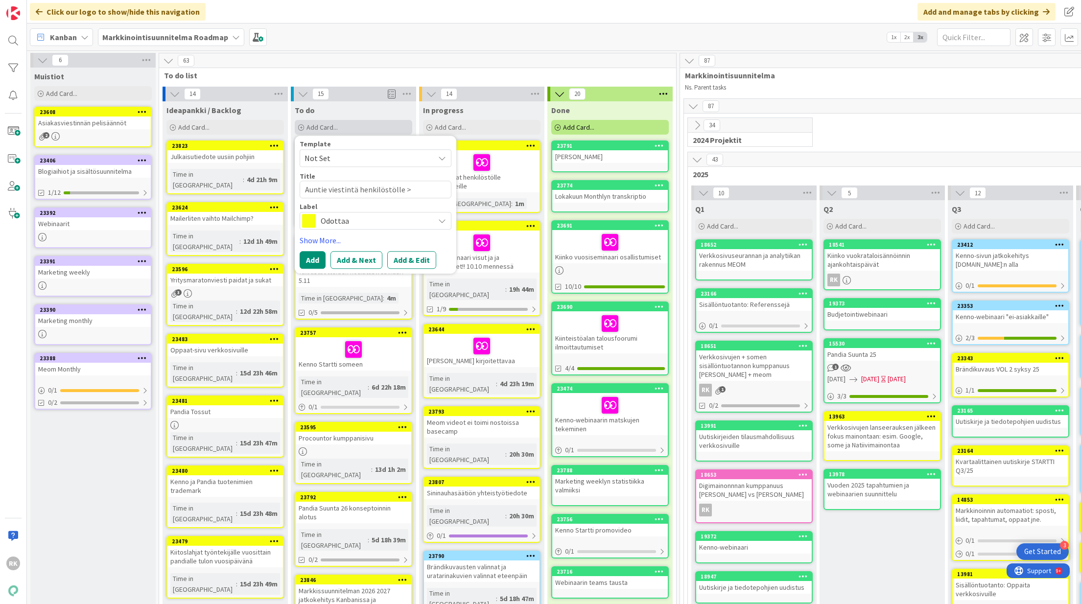
type textarea "Auntie viestintä henkilöstölle >"
type textarea "x"
type textarea "Auntie viestintä henkilöstölle >"
type textarea "x"
type textarea "Auntie viestintä henkilöstölle >m"
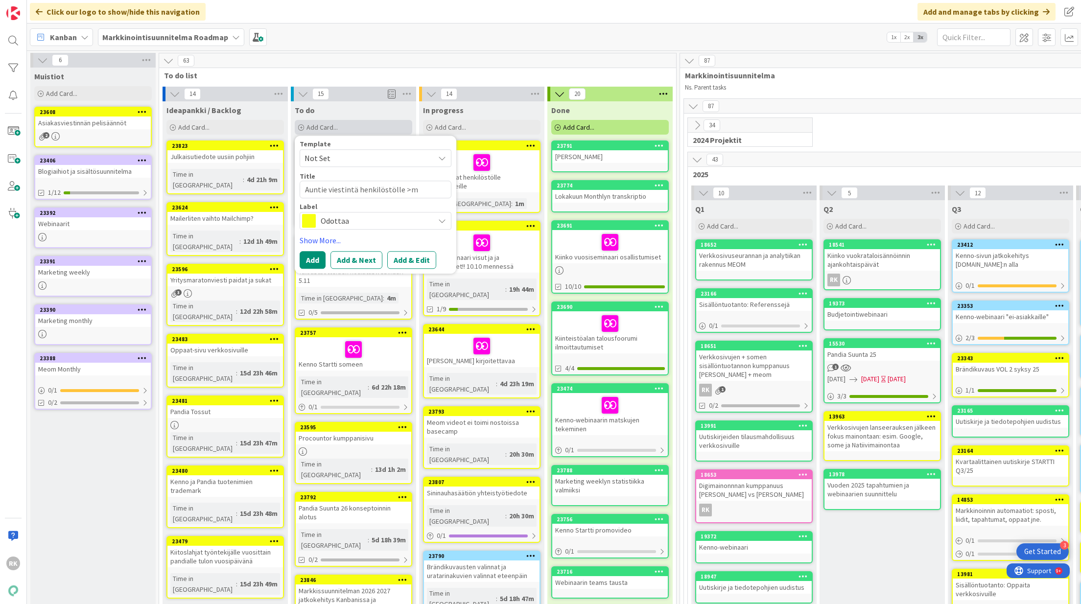
type textarea "x"
type textarea "Auntie viestintä henkilöstölle >mi"
type textarea "x"
type textarea "Auntie viestintä henkilöstölle >m"
type textarea "x"
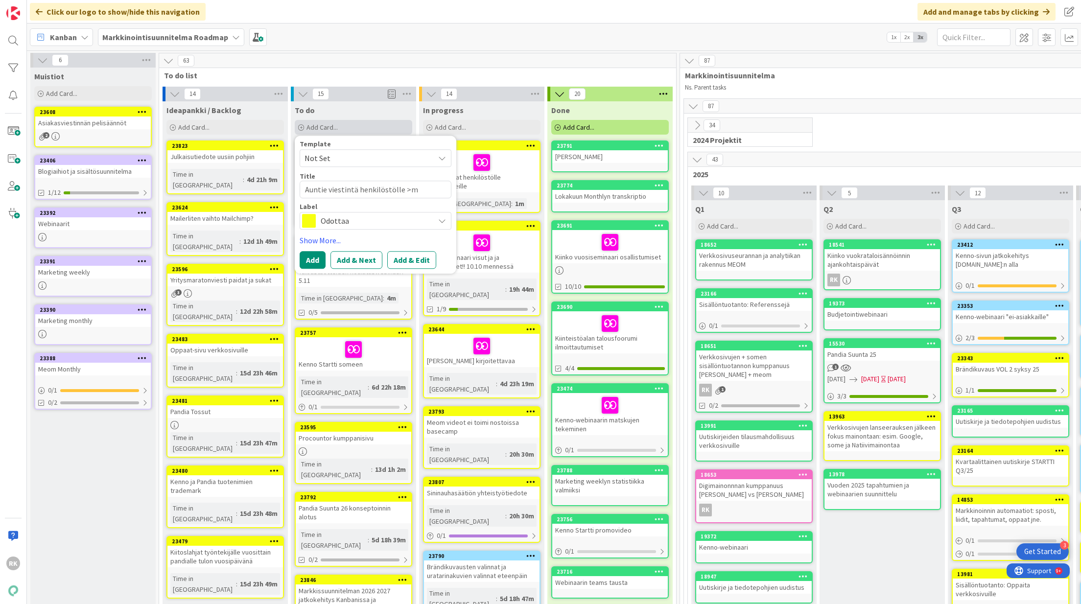
type textarea "Auntie viestintä henkilöstölle >"
type textarea "x"
type textarea "Auntie viestintä henkilöstölle >"
type textarea "x"
type textarea "Auntie viestintä henkilöstölle > m"
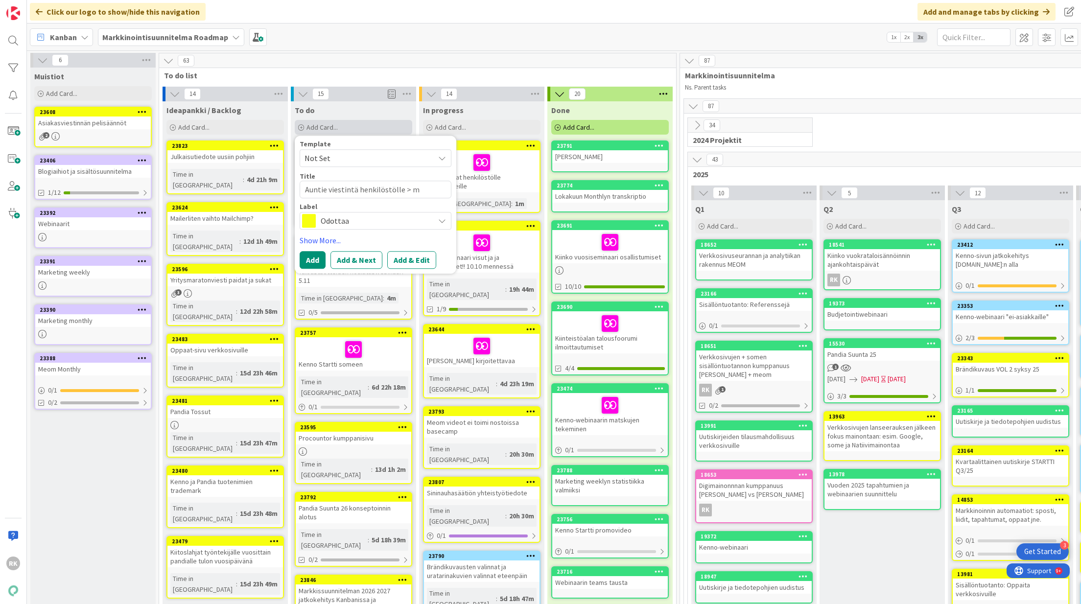
type textarea "x"
type textarea "Auntie viestintä henkilöstölle > mi"
type textarea "x"
type textarea "Auntie viestintä henkilöstölle > mit"
type textarea "x"
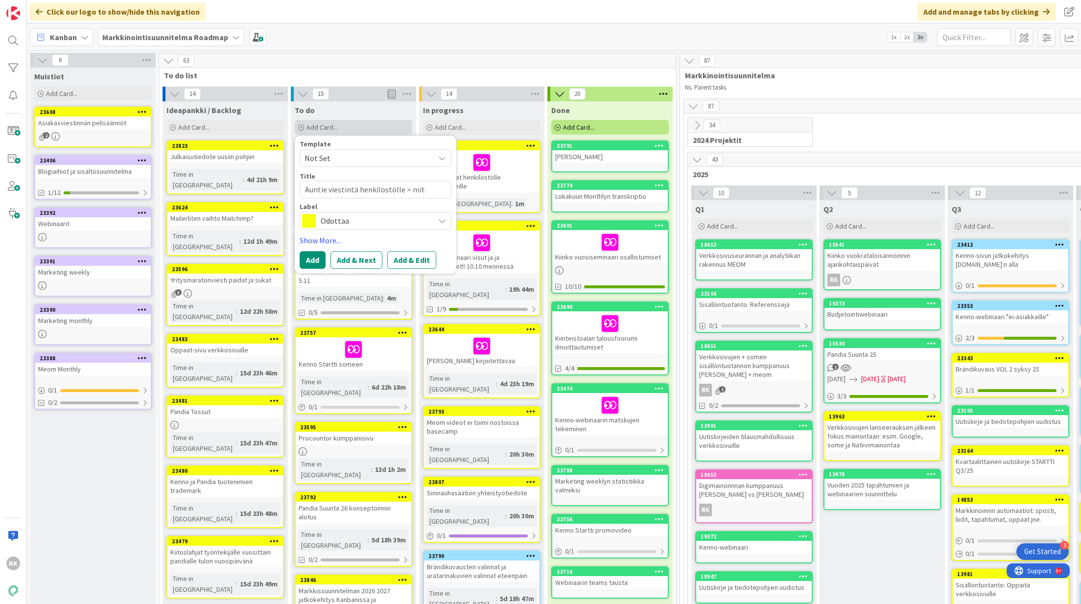
type textarea "Auntie viestintä henkilöstölle > mite"
type textarea "x"
type textarea "Auntie viestintä henkilöstölle > miten"
type textarea "x"
type textarea "Auntie viestintä henkilöstölle > miten"
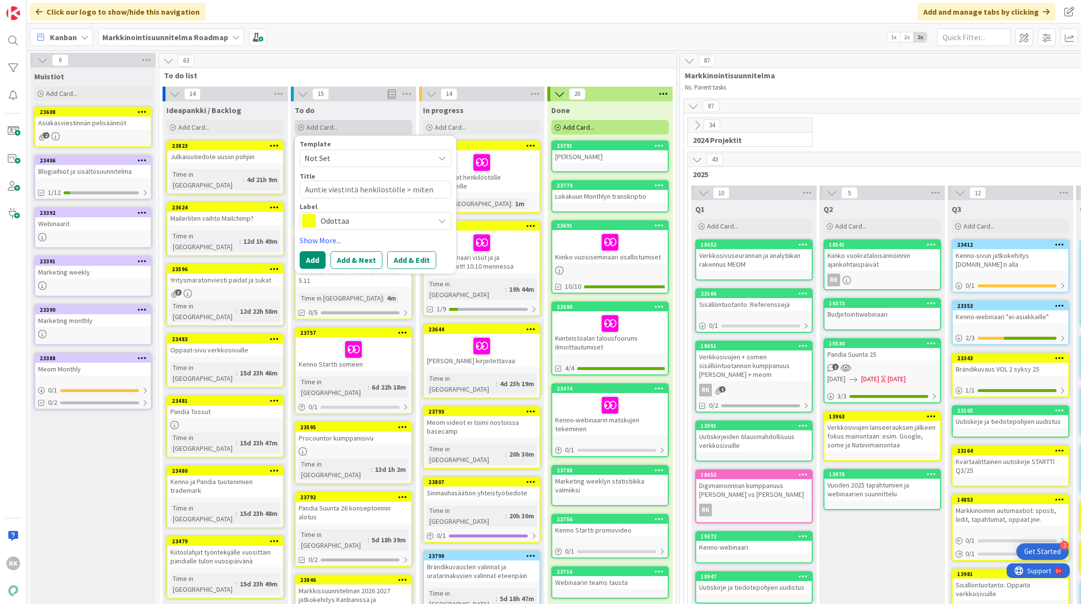
type textarea "x"
type textarea "Auntie viestintä henkilöstölle > miten vi"
type textarea "x"
type textarea "Auntie viestintä henkilöstölle > miten vie"
type textarea "x"
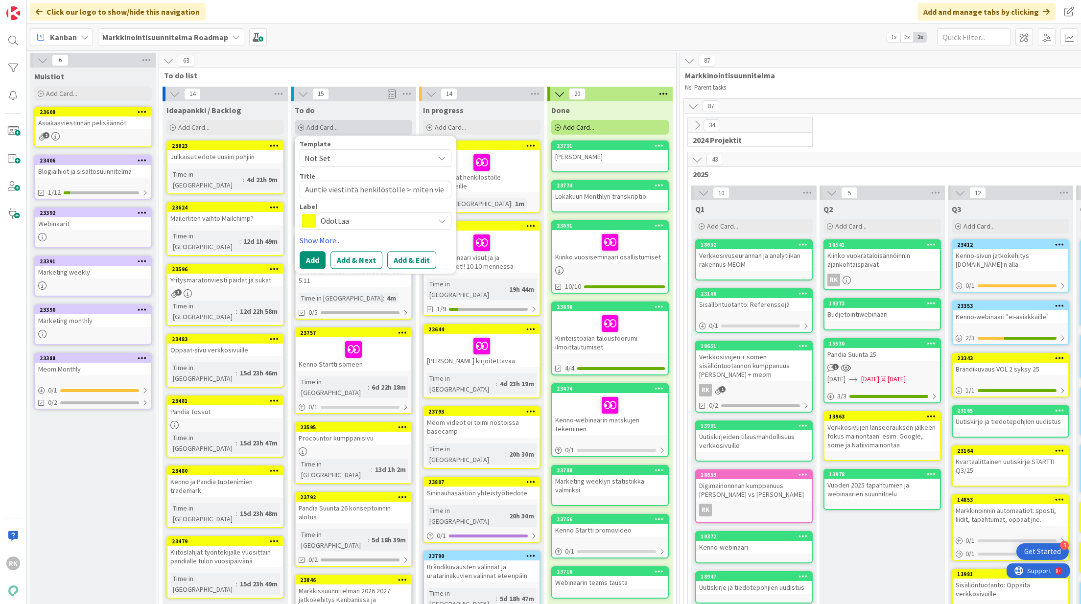
type textarea "Auntie viestintä henkilöstölle > miten vies"
type textarea "x"
type textarea "Auntie viestintä henkilöstölle > miten viest"
type textarea "x"
type textarea "Auntie viestintä henkilöstölle > miten viestä"
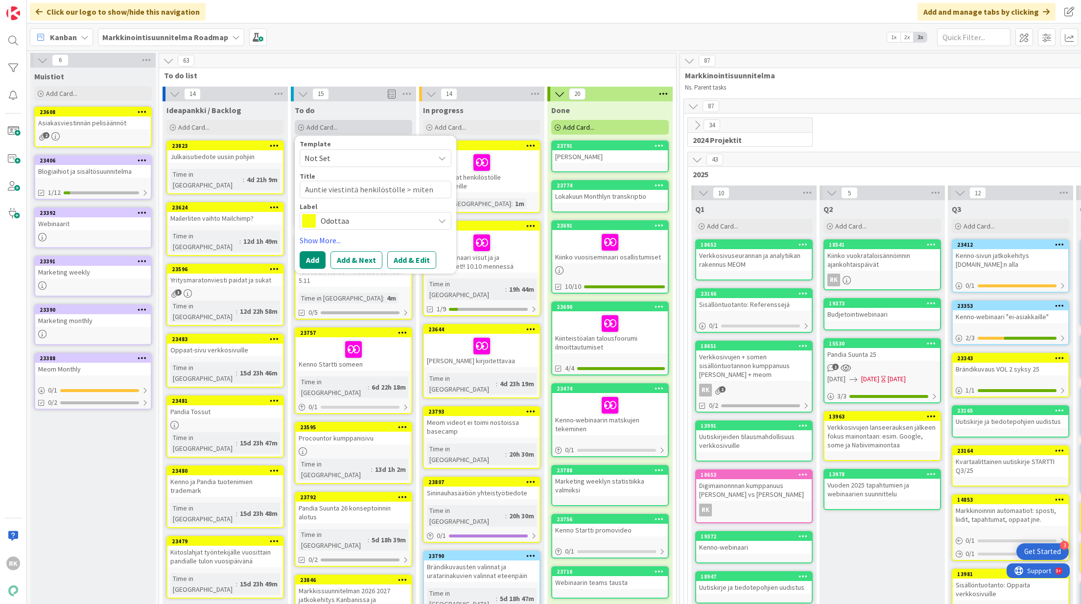
type textarea "x"
type textarea "Auntie viestintä henkilöstölle > miten viesti"
type textarea "x"
type textarea "Auntie viestintä henkilöstölle > miten viestiu"
type textarea "x"
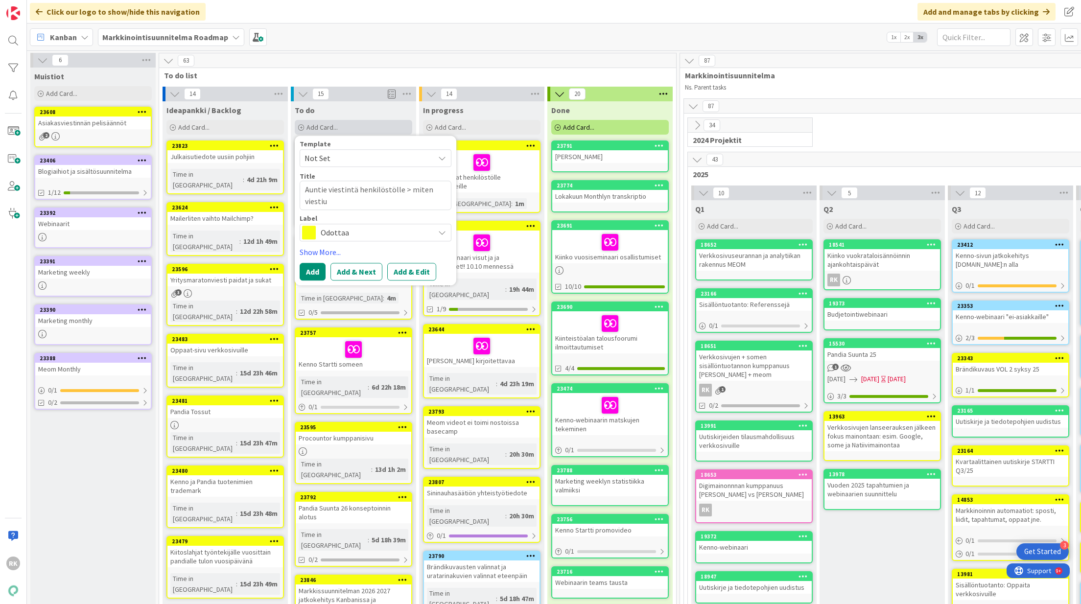
type textarea "Auntie viestintä henkilöstölle > miten viestiuä"
type textarea "x"
type textarea "Auntie viestintä henkilöstölle > miten viestiu"
type textarea "x"
type textarea "Auntie viestintä henkilöstölle > miten viesti"
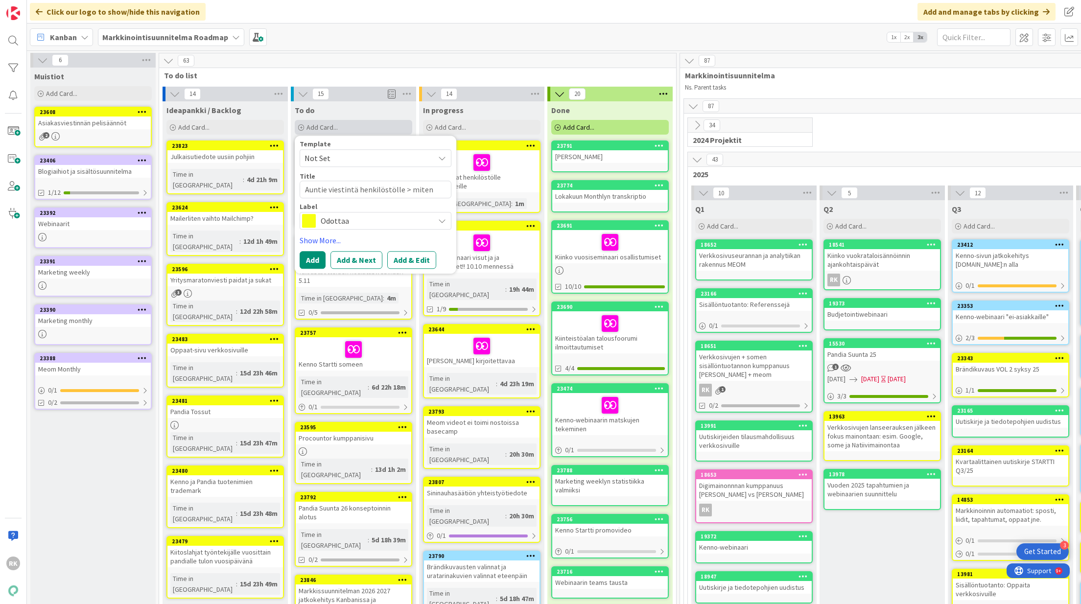
type textarea "x"
type textarea "Auntie viestintä henkilöstölle > miten viestiä"
type textarea "x"
type textarea "Auntie viestintä henkilöstölle > miten viestiä"
type textarea "x"
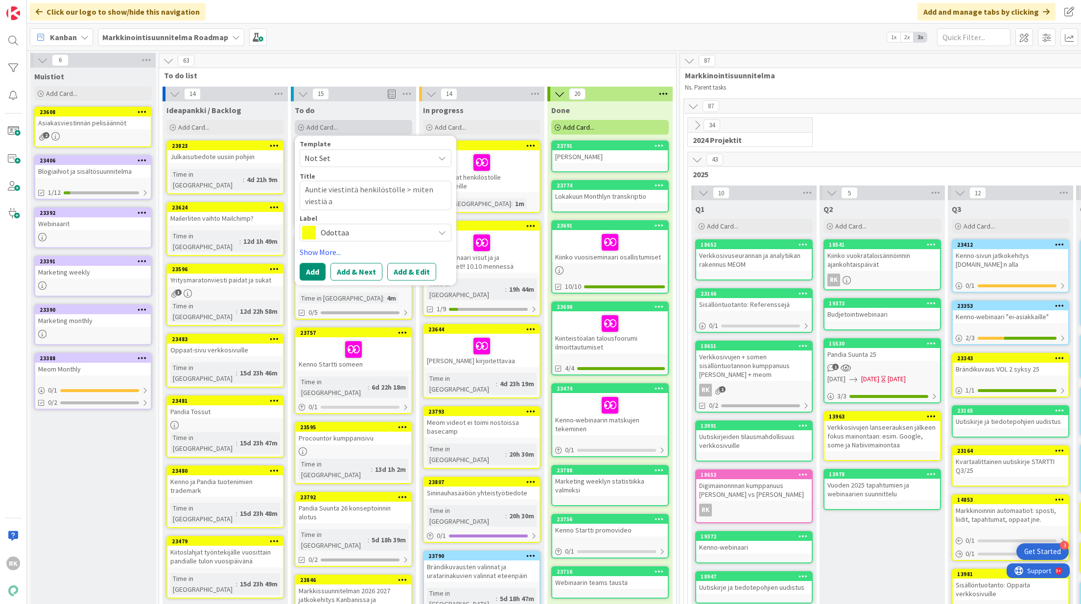
type textarea "Auntie viestintä henkilöstölle > miten viestiä ak"
type textarea "x"
type textarea "Auntie viestintä henkilöstölle > miten viestiä akt"
type textarea "x"
type textarea "Auntie viestintä henkilöstölle > miten viestiä akti"
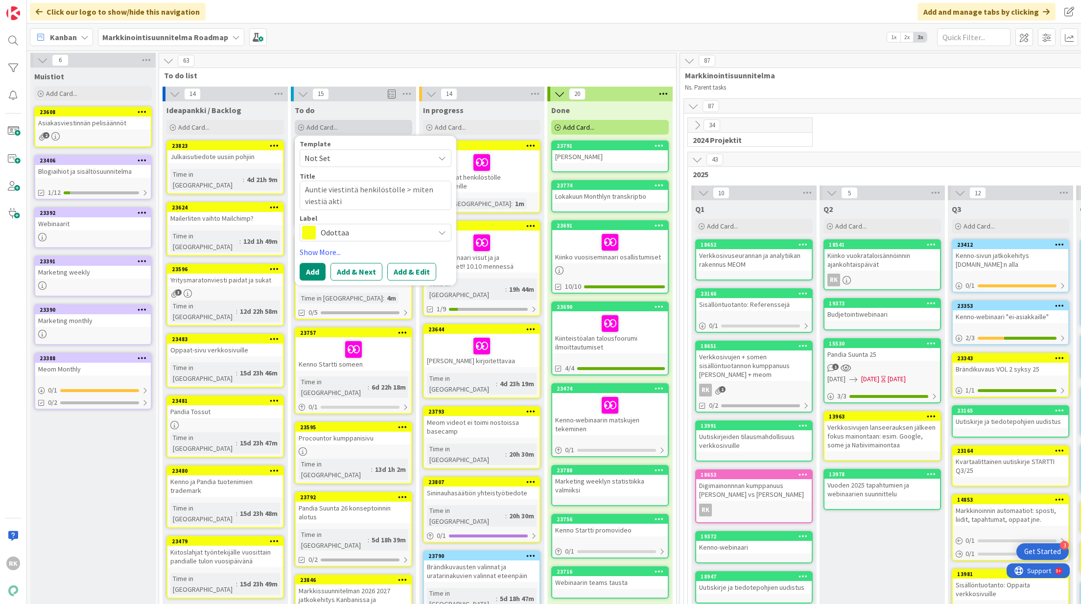
type textarea "x"
type textarea "Auntie viestintä henkilöstölle > miten viestiä aktii"
type textarea "x"
type textarea "Auntie viestintä henkilöstölle > miten viestiä aktiiv"
type textarea "x"
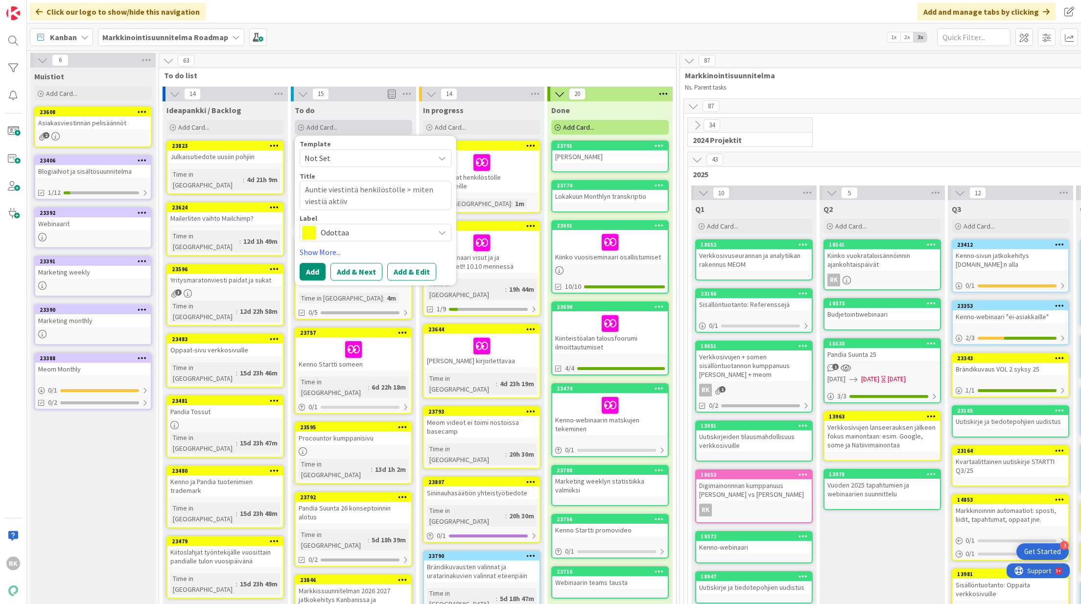
type textarea "Auntie viestintä henkilöstölle > miten viestiä aktiivi"
type textarea "x"
type textarea "Auntie viestintä henkilöstölle > miten viestiä aktiivis"
type textarea "x"
type textarea "Auntie viestintä henkilöstölle > miten viestiä aktiivise"
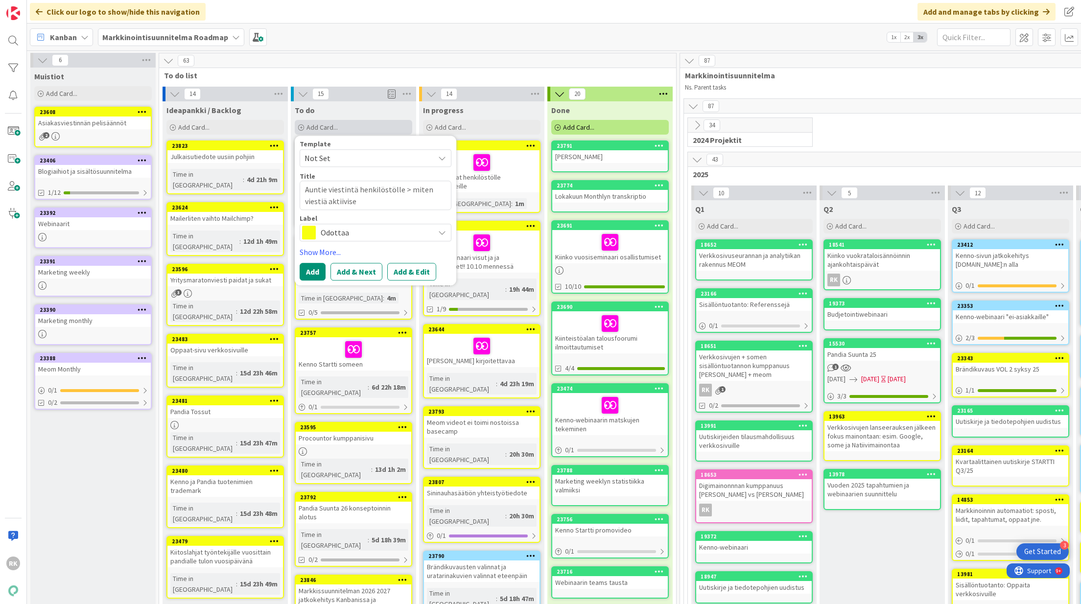
type textarea "x"
type textarea "Auntie viestintä henkilöstölle > miten viestiä aktiivisem"
type textarea "x"
type textarea "Auntie viestintä henkilöstölle > miten viestiä aktiivisemm"
type textarea "x"
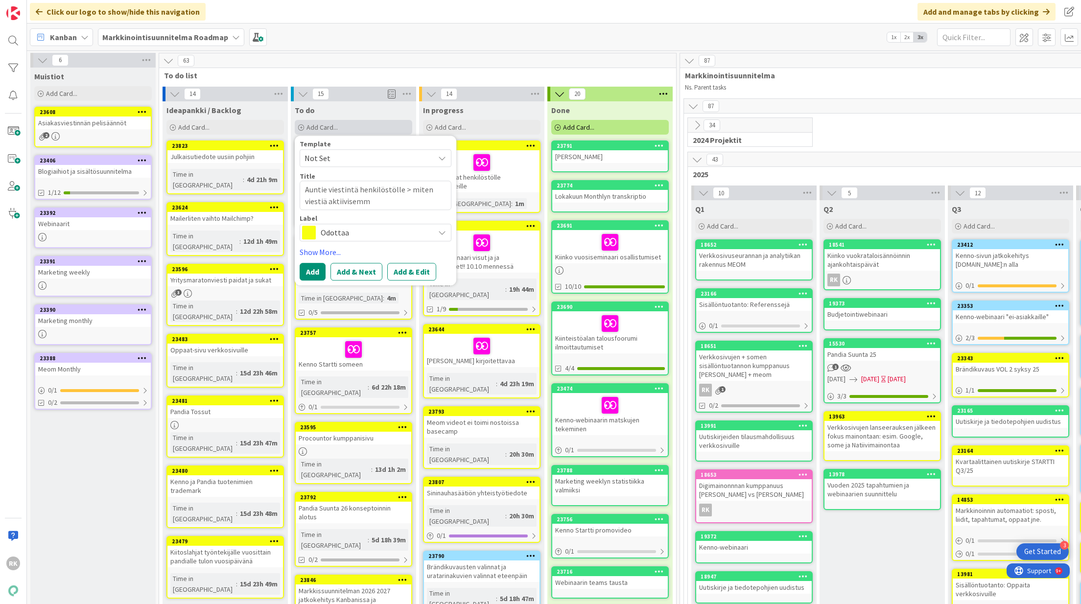
type textarea "Auntie viestintä henkilöstölle > miten viestiä aktiivisemmi"
type textarea "x"
type textarea "Auntie viestintä henkilöstölle > miten viestiä aktiivisemmin"
type textarea "x"
type textarea "Auntie viestintä henkilöstölle > miten viestiä aktiivisemmin"
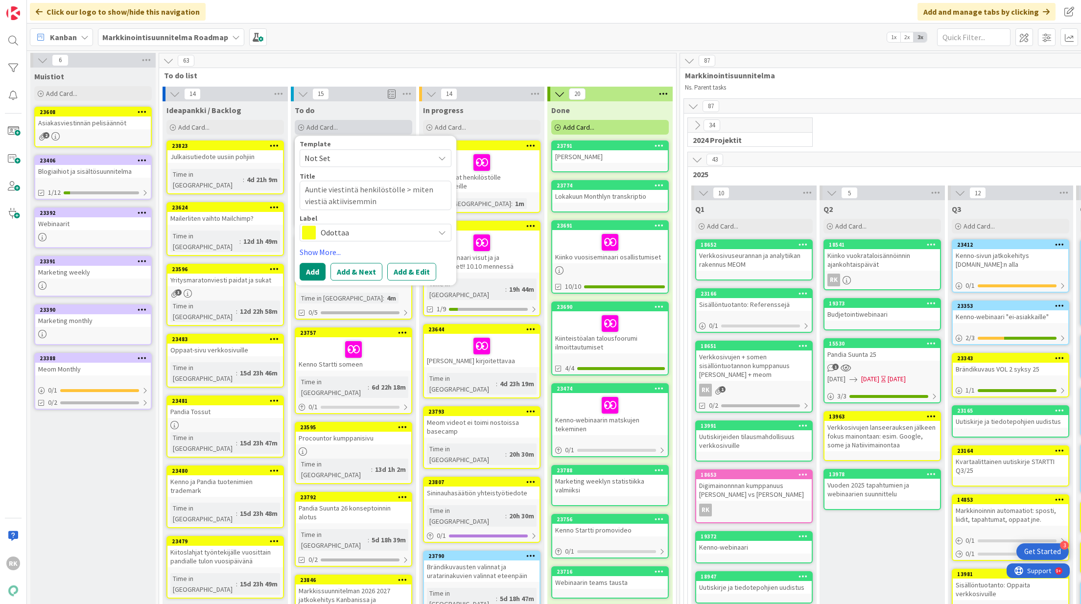
type textarea "x"
type textarea "Auntie viestintä henkilöstölle > miten viestiä aktiivisemmin j"
type textarea "x"
type textarea "Auntie viestintä henkilöstölle > miten viestiä aktiivisemmin ja"
type textarea "x"
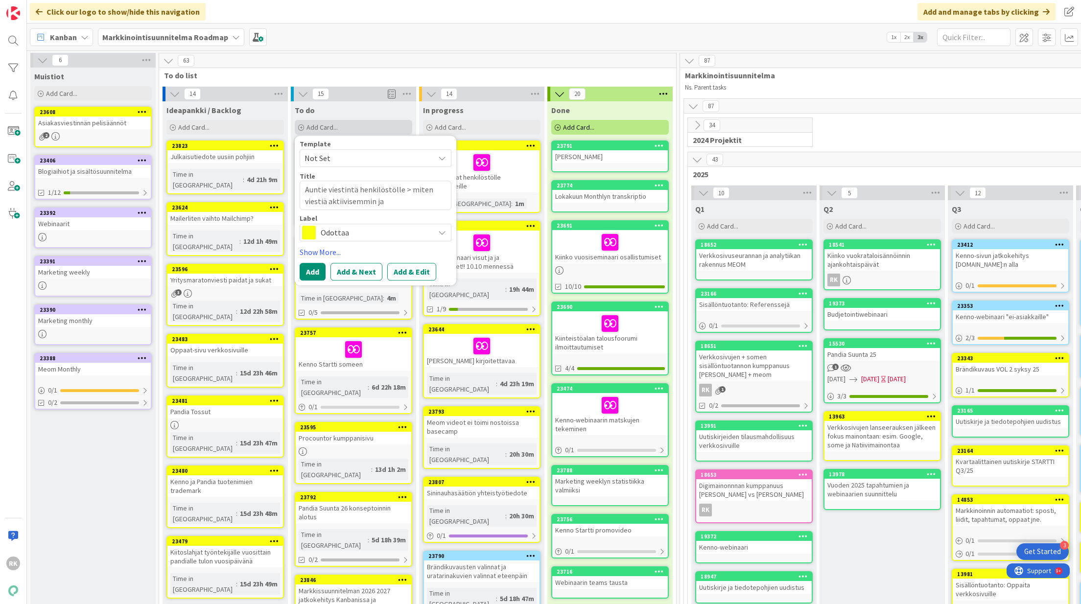
type textarea "Auntie viestintä henkilöstölle > miten viestiä aktiivisemmin ja m"
type textarea "x"
type textarea "Auntie viestintä henkilöstölle > miten viestiä aktiivisemmin ja ma"
type textarea "x"
type textarea "Auntie viestintä henkilöstölle > miten viestiä aktiivisemmin ja mark"
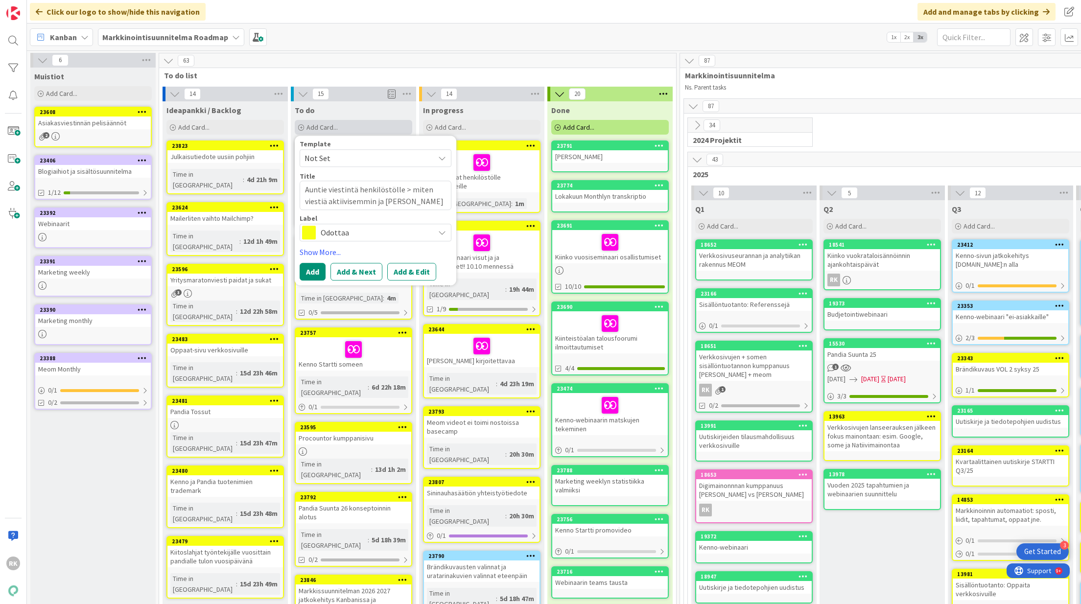
type textarea "x"
type textarea "Auntie viestintä henkilöstölle > miten viestiä aktiivisemmin ja markk"
type textarea "x"
type textarea "Auntie viestintä henkilöstölle > miten viestiä aktiivisemmin ja markki"
type textarea "x"
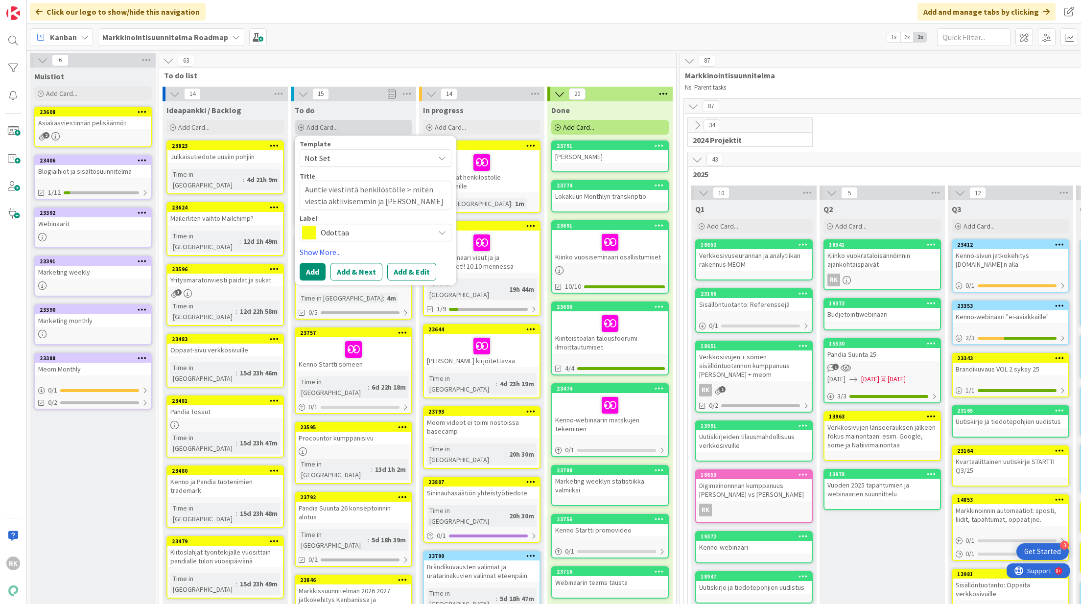
type textarea "Auntie viestintä henkilöstölle > miten viestiä aktiivisemmin ja markkin"
type textarea "x"
type textarea "Auntie viestintä henkilöstölle > miten viestiä aktiivisemmin ja markkino"
type textarea "x"
type textarea "Auntie viestintä henkilöstölle > miten viestiä aktiivisemmin ja markkinoi"
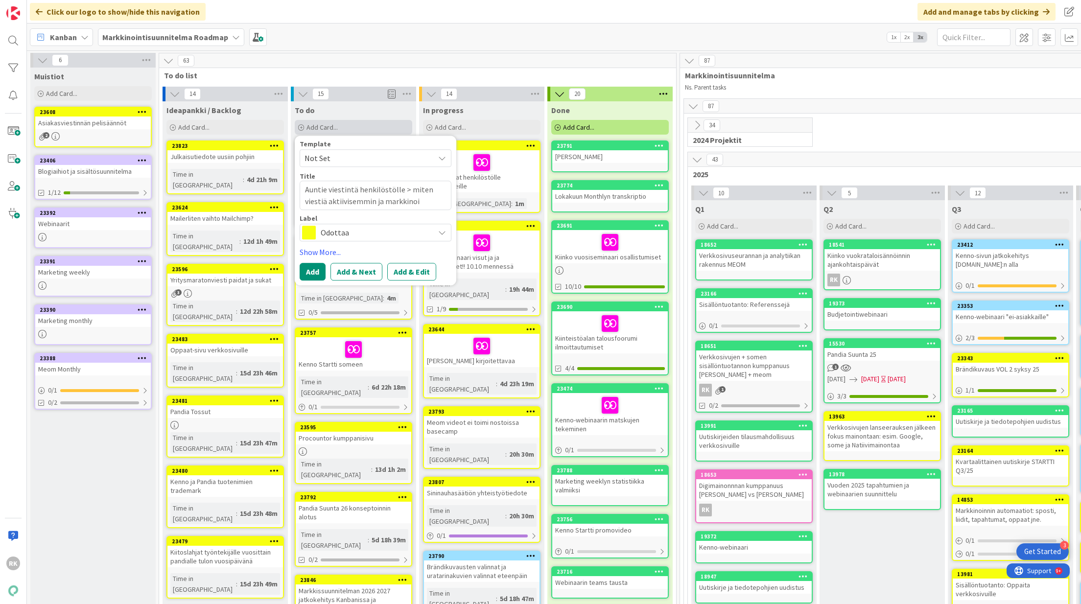
type textarea "x"
type textarea "Auntie viestintä henkilöstölle > miten viestiä aktiivisemmin ja markkinoin"
type textarea "x"
type textarea "Auntie viestintä henkilöstölle > miten viestiä aktiivisemmin ja markkinoinn"
type textarea "x"
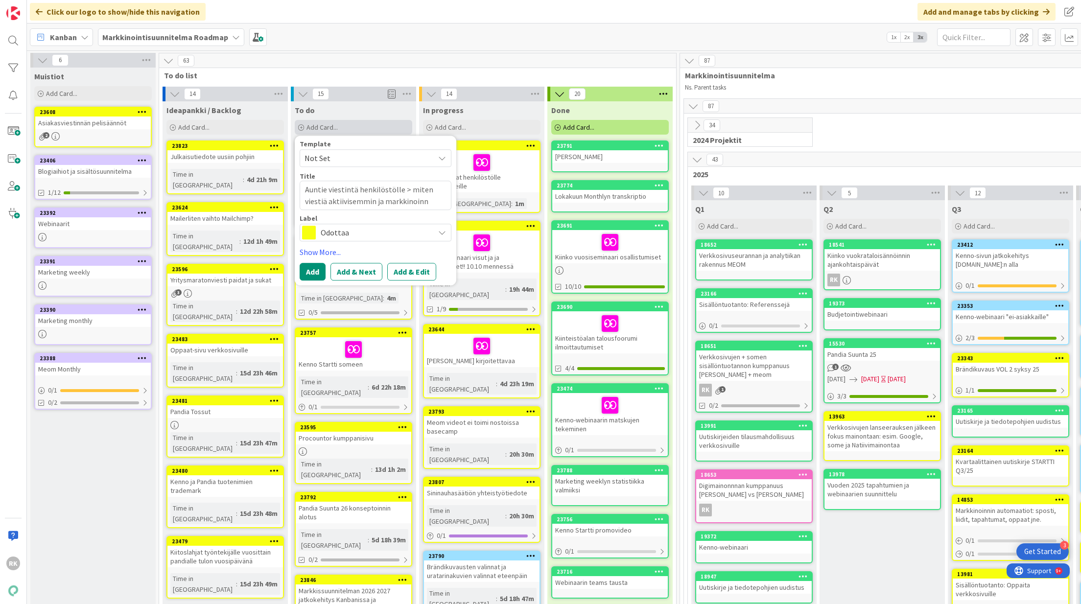
type textarea "Auntie viestintä henkilöstölle > miten viestiä aktiivisemmin ja markkinoinni"
type textarea "x"
type textarea "Auntie viestintä henkilöstölle > miten viestiä aktiivisemmin ja markkinoinnin"
type textarea "x"
type textarea "Auntie viestintä henkilöstölle > miten viestiä aktiivisemmin ja markkinoinni"
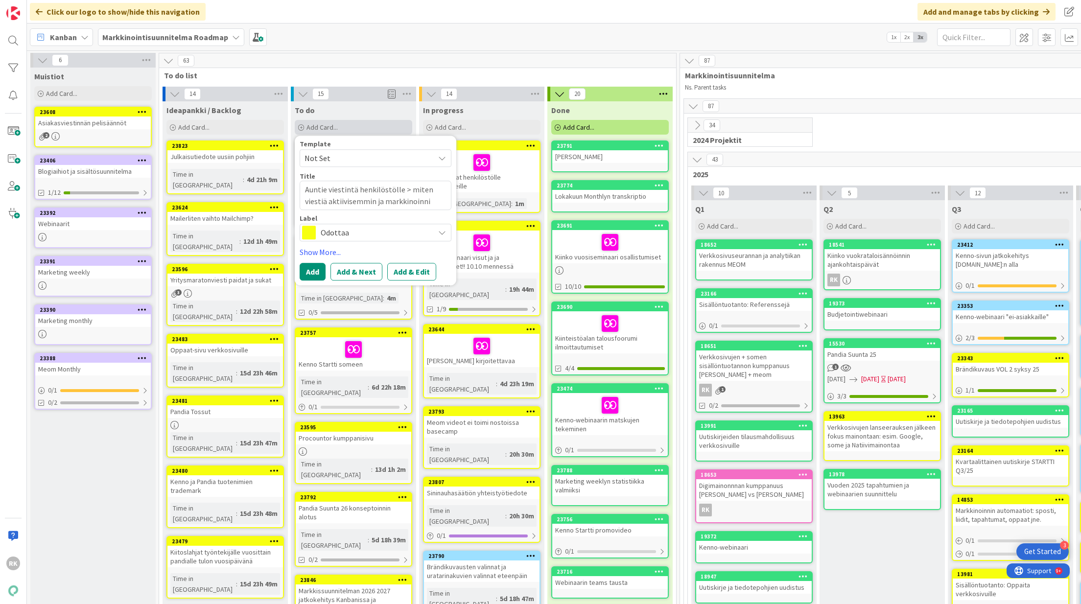
type textarea "x"
type textarea "Auntie viestintä henkilöstölle > miten viestiä aktiivisemmin ja markkinoinnil"
type textarea "x"
type textarea "Auntie viestintä henkilöstölle > miten viestiä aktiivisemmin ja markkinoinnill"
type textarea "x"
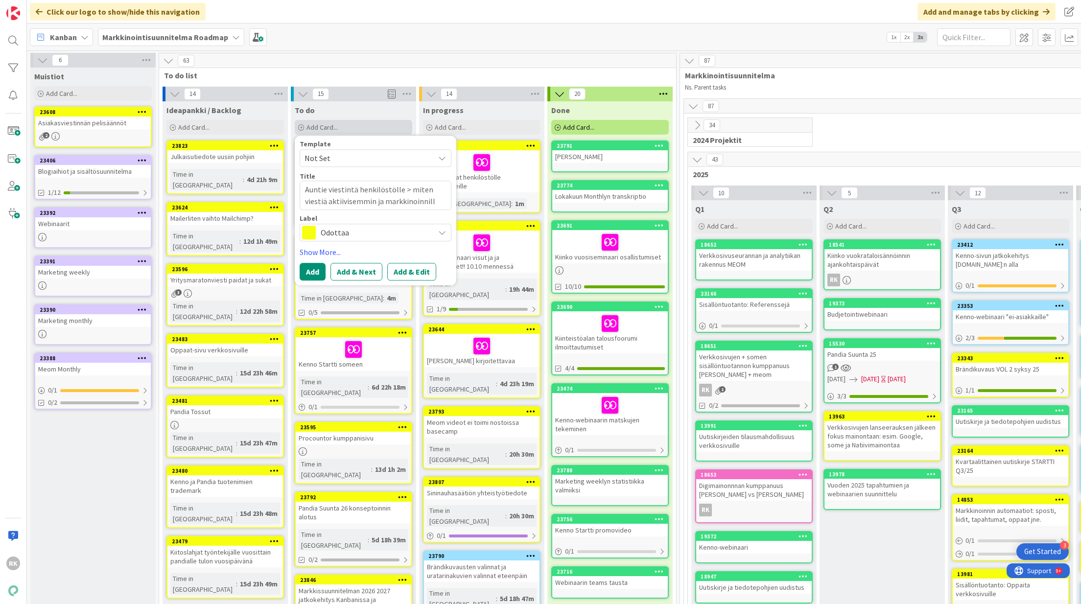
type textarea "Auntie viestintä henkilöstölle > miten viestiä aktiivisemmin ja markkinoinnilli"
type textarea "x"
type textarea "Auntie viestintä henkilöstölle > miten viestiä aktiivisemmin ja markkinoinnillin"
type textarea "x"
type textarea "Auntie viestintä henkilöstölle > miten viestiä aktiivisemmin ja markkinoinnilli…"
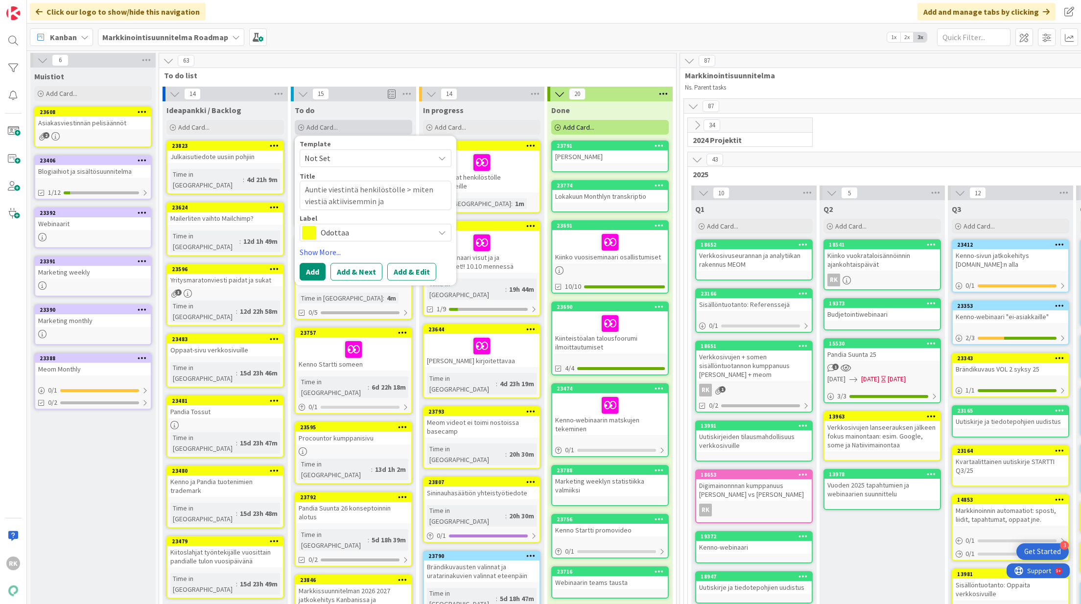
type textarea "x"
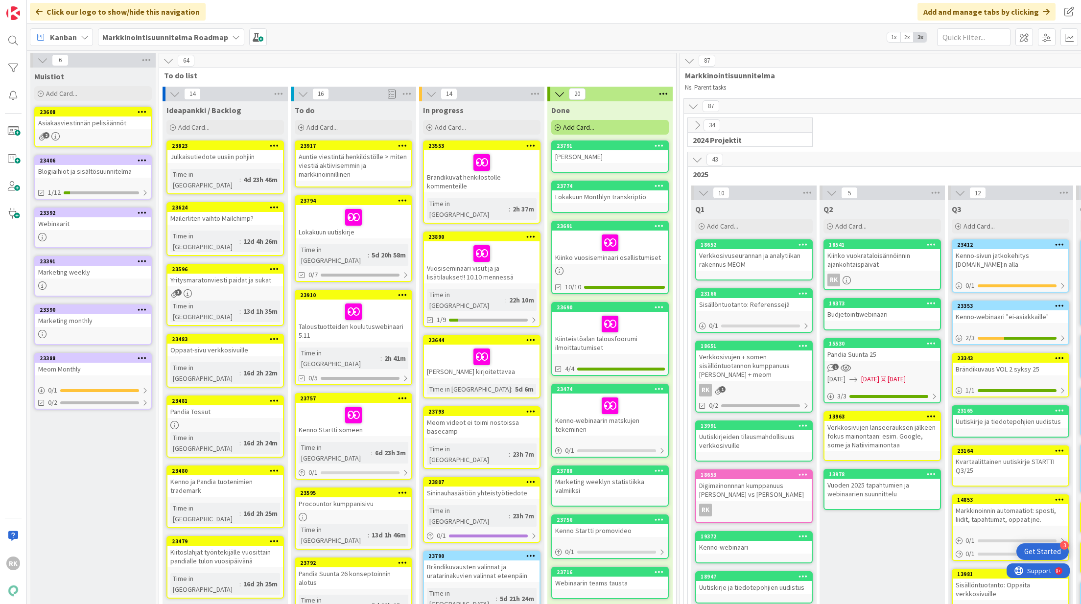
click at [303, 163] on div "Auntie viestintä henkilöstölle > miten viestiä aktiivisemmin ja markkinoinnilli…" at bounding box center [354, 165] width 116 height 30
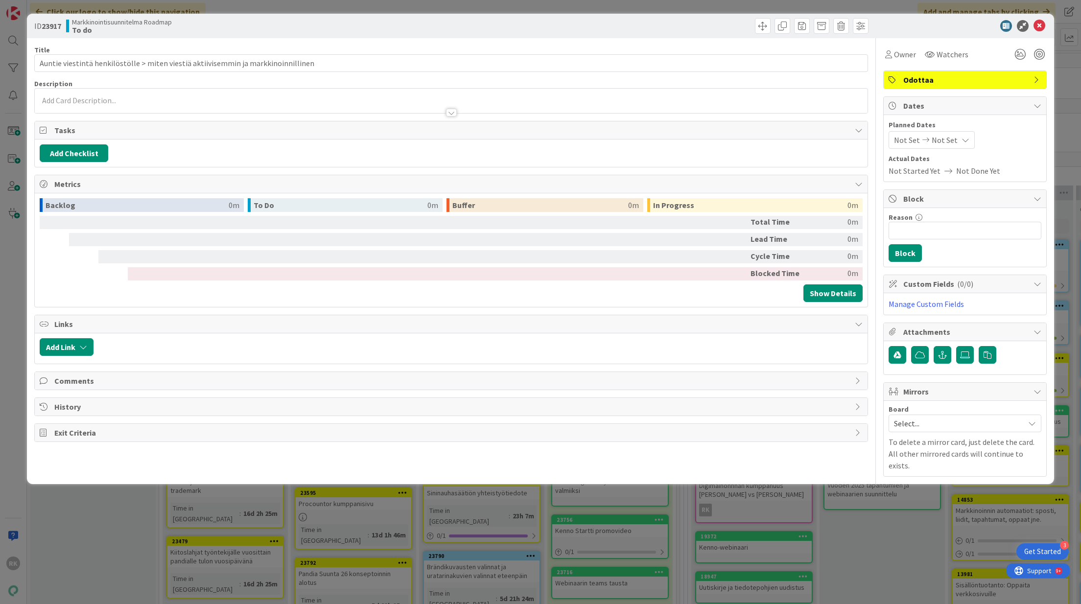
click at [91, 104] on div at bounding box center [451, 108] width 833 height 10
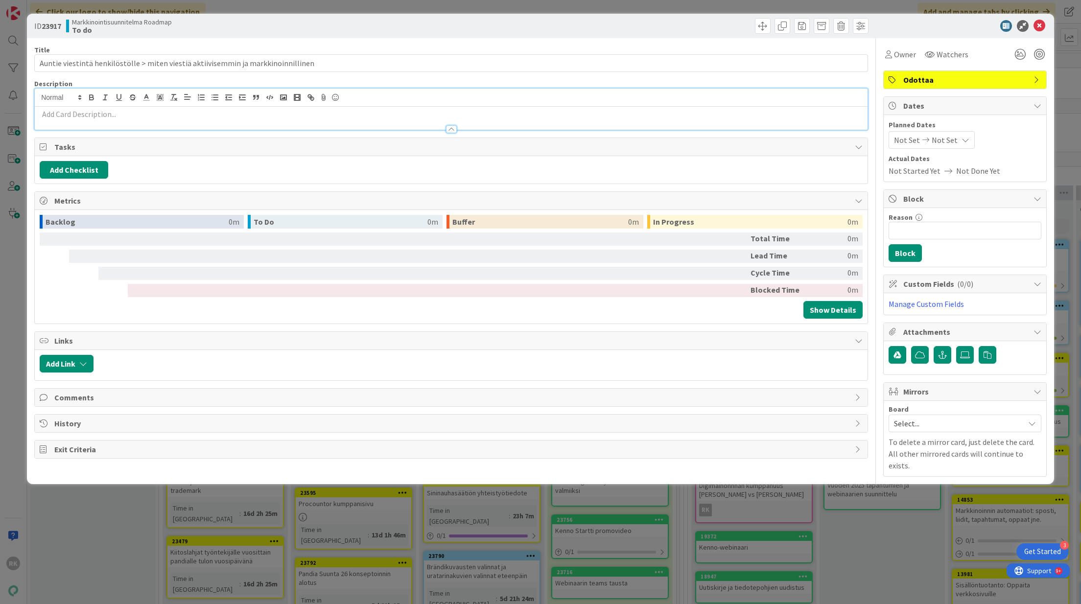
click at [80, 113] on p at bounding box center [451, 114] width 823 height 11
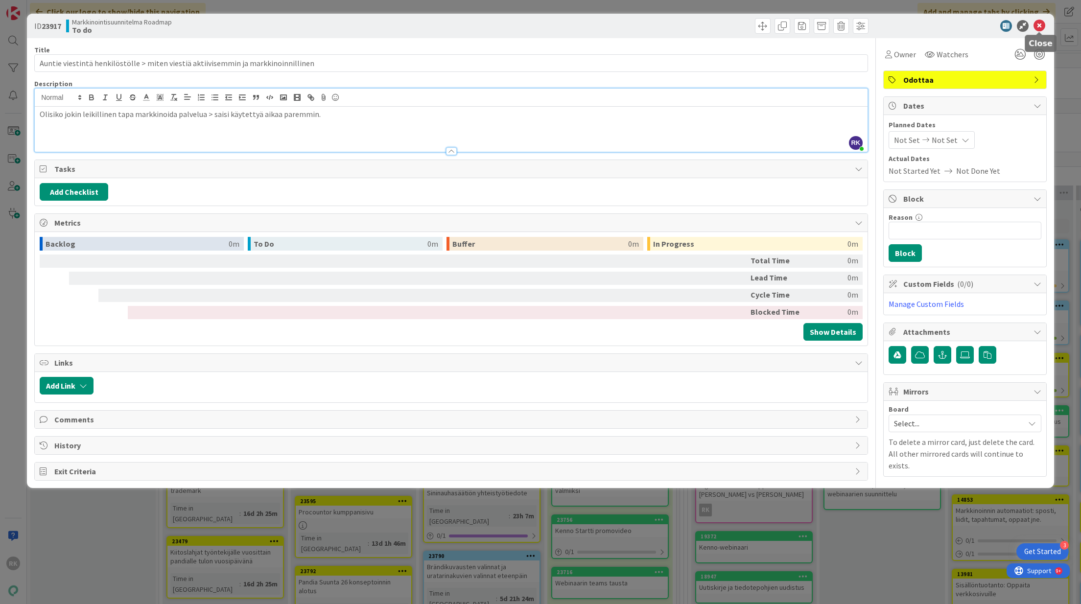
click at [1038, 27] on icon at bounding box center [1039, 26] width 12 height 12
